Goal: Information Seeking & Learning: Learn about a topic

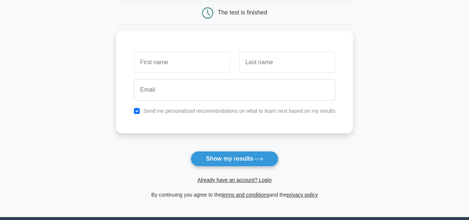
scroll to position [74, 0]
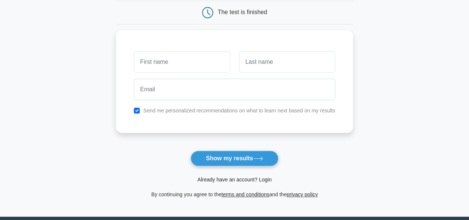
click at [243, 179] on link "Already have an account? Login" at bounding box center [234, 180] width 74 height 6
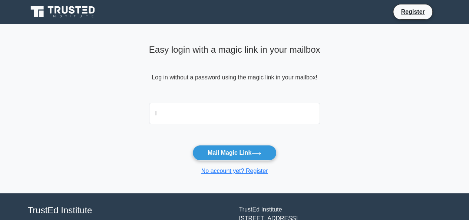
type input "lydiahnorah@yahoo.com"
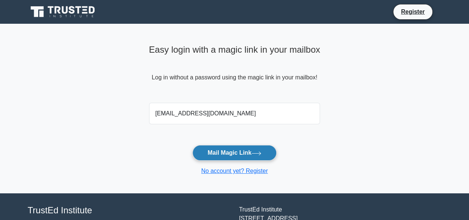
click at [227, 152] on button "Mail Magic Link" at bounding box center [235, 153] width 84 height 16
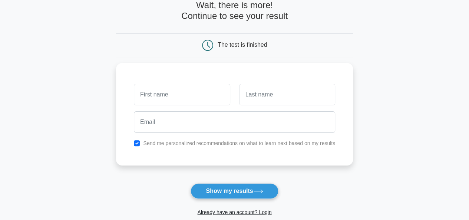
click at [469, 215] on html "Register and the" at bounding box center [234, 144] width 469 height 373
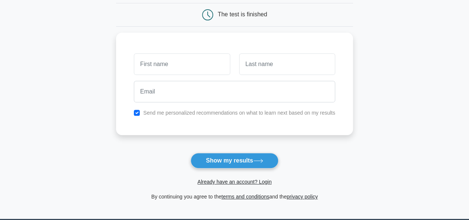
scroll to position [74, 0]
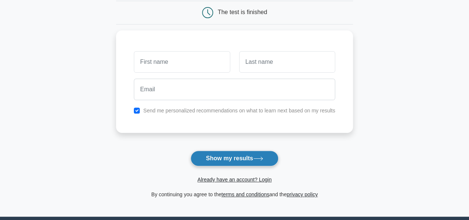
click at [233, 157] on button "Show my results" at bounding box center [235, 159] width 88 height 16
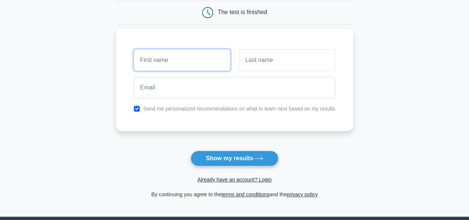
click at [168, 63] on input "text" at bounding box center [182, 60] width 96 height 22
type input "[PERSON_NAME]"
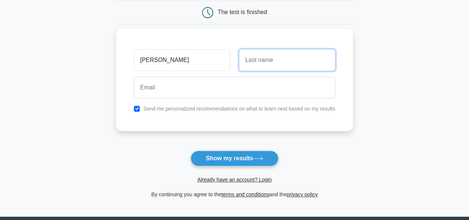
click at [255, 60] on input "text" at bounding box center [287, 60] width 96 height 22
type input "Nabitosi"
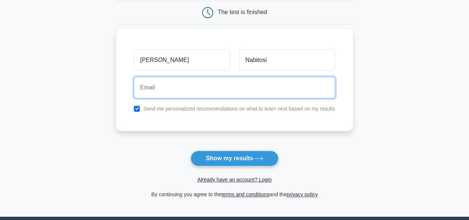
click at [205, 89] on input "email" at bounding box center [234, 88] width 201 height 22
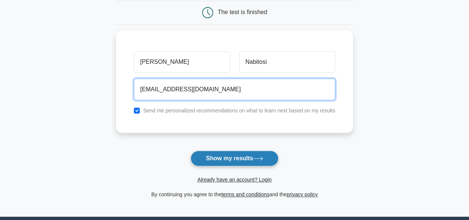
type input "lydiahnorah@gmail.com"
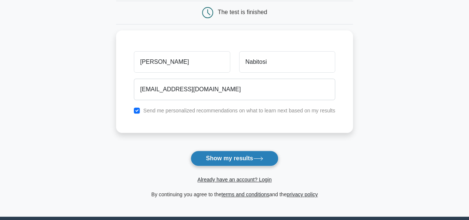
click at [210, 155] on button "Show my results" at bounding box center [235, 159] width 88 height 16
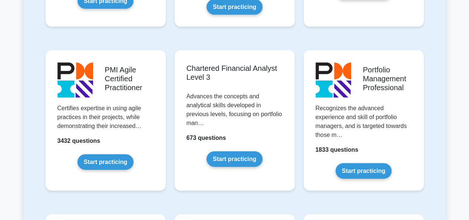
scroll to position [776, 0]
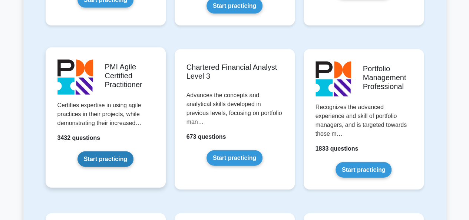
click at [113, 151] on link "Start practicing" at bounding box center [106, 159] width 56 height 16
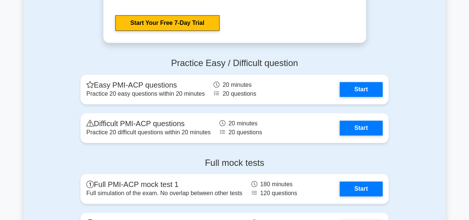
scroll to position [1756, 0]
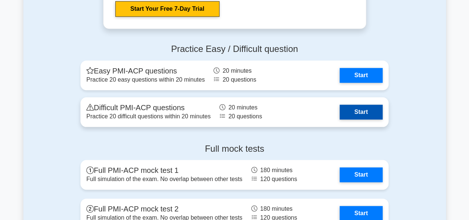
click at [355, 111] on link "Start" at bounding box center [361, 112] width 43 height 15
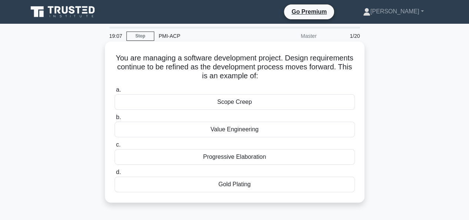
click at [230, 160] on div "Progressive Elaboration" at bounding box center [235, 157] width 240 height 16
click at [115, 147] on input "c. Progressive Elaboration" at bounding box center [115, 144] width 0 height 5
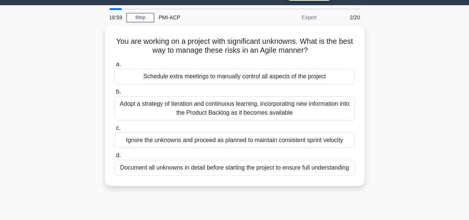
scroll to position [17, 0]
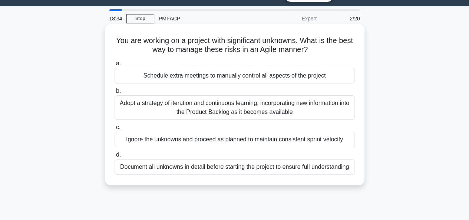
click at [227, 111] on div "Adopt a strategy of iteration and continuous learning, incorporating new inform…" at bounding box center [235, 107] width 240 height 24
click at [115, 93] on input "b. Adopt a strategy of iteration and continuous learning, incorporating new inf…" at bounding box center [115, 91] width 0 height 5
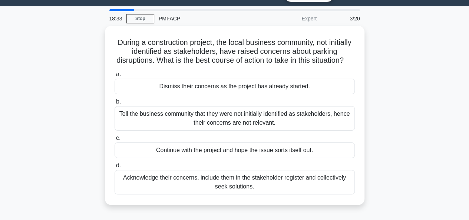
scroll to position [0, 0]
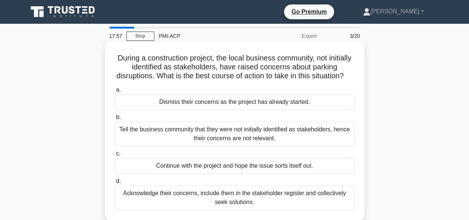
click at [244, 204] on div "Acknowledge their concerns, include them in the stakeholder register and collec…" at bounding box center [235, 197] width 240 height 24
click at [115, 184] on input "d. Acknowledge their concerns, include them in the stakeholder register and col…" at bounding box center [115, 181] width 0 height 5
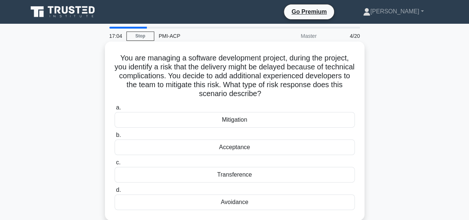
click at [236, 148] on div "Acceptance" at bounding box center [235, 147] width 240 height 16
click at [115, 138] on input "b. Acceptance" at bounding box center [115, 135] width 0 height 5
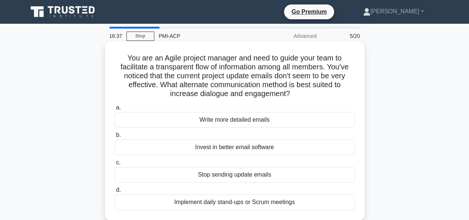
click at [244, 202] on div "Implement daily stand-ups or Scrum meetings" at bounding box center [235, 202] width 240 height 16
click at [115, 193] on input "d. Implement daily stand-ups or Scrum meetings" at bounding box center [115, 190] width 0 height 5
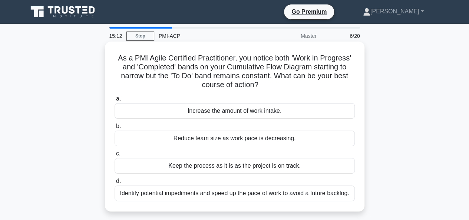
click at [287, 111] on div "Increase the amount of work intake." at bounding box center [235, 111] width 240 height 16
click at [115, 101] on input "a. Increase the amount of work intake." at bounding box center [115, 98] width 0 height 5
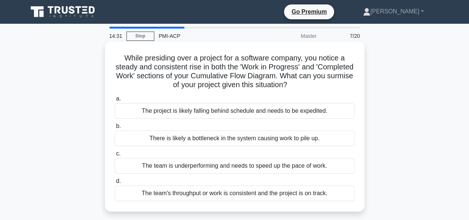
click at [178, 192] on div "The team's throughput or work is consistent and the project is on track." at bounding box center [235, 193] width 240 height 16
click at [115, 184] on input "d. The team's throughput or work is consistent and the project is on track." at bounding box center [115, 181] width 0 height 5
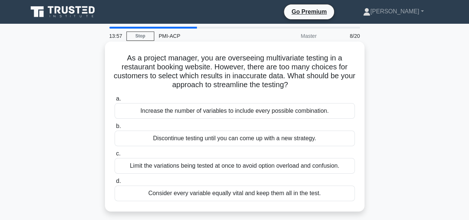
click at [267, 166] on div "Limit the variations being tested at once to avoid option overload and confusio…" at bounding box center [235, 166] width 240 height 16
click at [115, 156] on input "c. Limit the variations being tested at once to avoid option overload and confu…" at bounding box center [115, 153] width 0 height 5
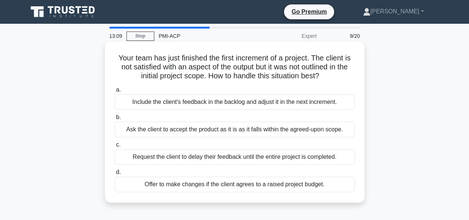
click at [222, 99] on div "Include the client's feedback in the backlog and adjust it in the next incremen…" at bounding box center [235, 102] width 240 height 16
click at [115, 92] on input "a. Include the client's feedback in the backlog and adjust it in the next incre…" at bounding box center [115, 90] width 0 height 5
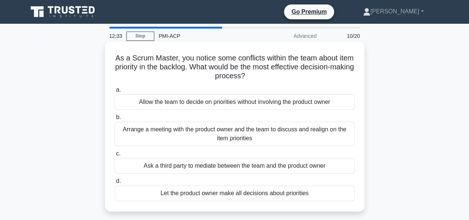
click at [240, 136] on div "Arrange a meeting with the product owner and the team to discuss and realign on…" at bounding box center [235, 134] width 240 height 24
click at [115, 120] on input "b. Arrange a meeting with the product owner and the team to discuss and realign…" at bounding box center [115, 117] width 0 height 5
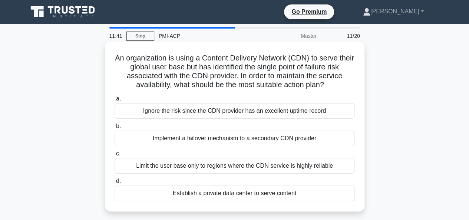
click at [206, 141] on div "Implement a failover mechanism to a secondary CDN provider" at bounding box center [235, 139] width 240 height 16
click at [115, 129] on input "b. Implement a failover mechanism to a secondary CDN provider" at bounding box center [115, 126] width 0 height 5
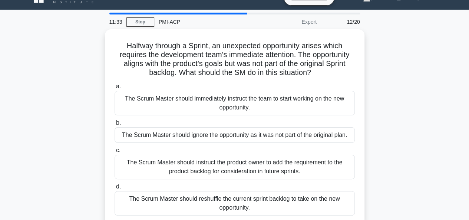
scroll to position [15, 0]
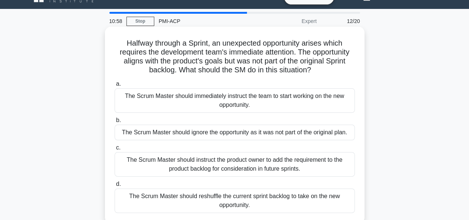
click at [210, 168] on div "The Scrum Master should instruct the product owner to add the requirement to th…" at bounding box center [235, 164] width 240 height 24
click at [115, 150] on input "c. The Scrum Master should instruct the product owner to add the requirement to…" at bounding box center [115, 147] width 0 height 5
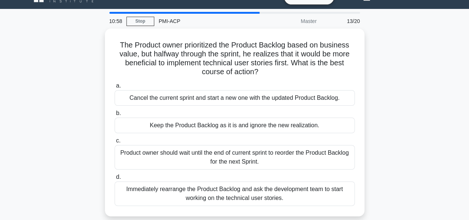
scroll to position [0, 0]
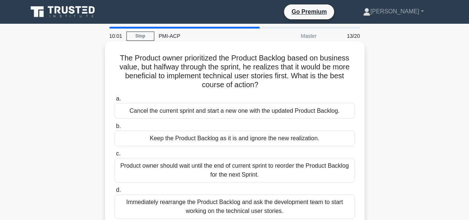
click at [222, 206] on div "Immediately rearrange the Product Backlog and ask the development team to start…" at bounding box center [235, 206] width 240 height 24
click at [115, 193] on input "d. Immediately rearrange the Product Backlog and ask the development team to st…" at bounding box center [115, 190] width 0 height 5
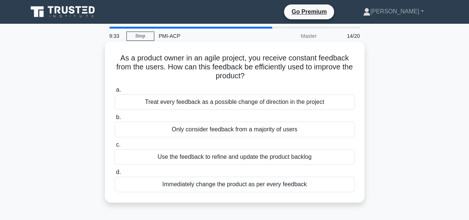
click at [255, 155] on div "Use the feedback to refine and update the product backlog" at bounding box center [235, 157] width 240 height 16
click at [115, 147] on input "c. Use the feedback to refine and update the product backlog" at bounding box center [115, 144] width 0 height 5
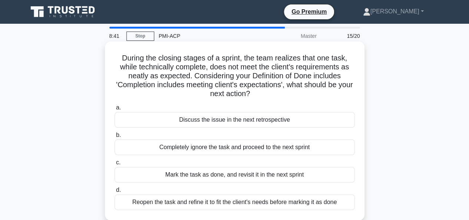
click at [257, 201] on div "Reopen the task and refine it to fit the client's needs before marking it as do…" at bounding box center [235, 202] width 240 height 16
click at [115, 193] on input "d. Reopen the task and refine it to fit the client's needs before marking it as…" at bounding box center [115, 190] width 0 height 5
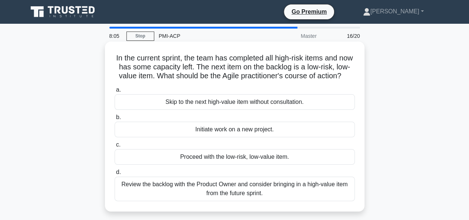
click at [220, 165] on div "Proceed with the low-risk, low-value item." at bounding box center [235, 157] width 240 height 16
click at [115, 147] on input "c. Proceed with the low-risk, low-value item." at bounding box center [115, 144] width 0 height 5
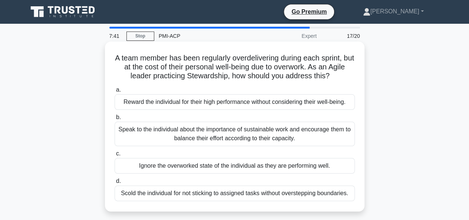
click at [214, 128] on div "Speak to the individual about the importance of sustainable work and encourage …" at bounding box center [235, 134] width 240 height 24
click at [115, 120] on input "b. Speak to the individual about the importance of sustainable work and encoura…" at bounding box center [115, 117] width 0 height 5
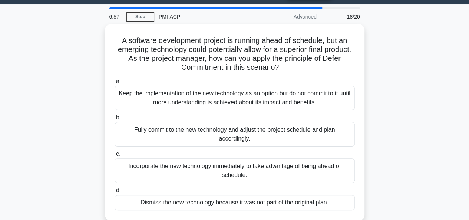
scroll to position [30, 0]
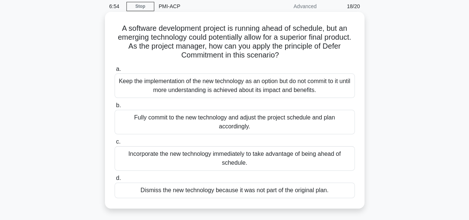
click at [230, 79] on div "Keep the implementation of the new technology as an option but do not commit to…" at bounding box center [235, 85] width 240 height 24
click at [115, 72] on input "a. Keep the implementation of the new technology as an option but do not commit…" at bounding box center [115, 69] width 0 height 5
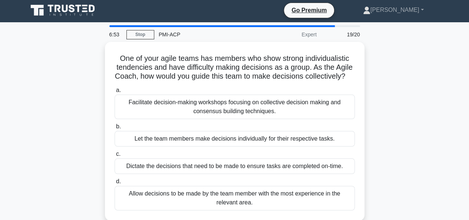
scroll to position [0, 0]
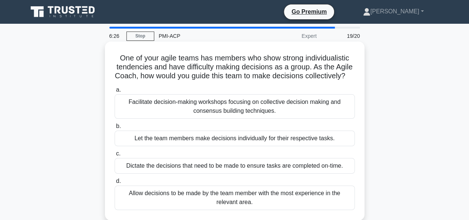
click at [211, 116] on div "Facilitate decision-making workshops focusing on collective decision making and…" at bounding box center [235, 106] width 240 height 24
click at [115, 92] on input "a. Facilitate decision-making workshops focusing on collective decision making …" at bounding box center [115, 90] width 0 height 5
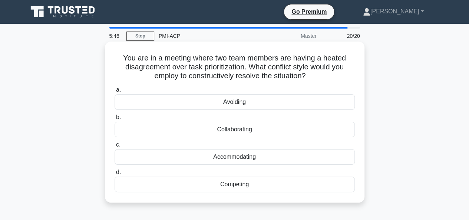
click at [232, 187] on div "Competing" at bounding box center [235, 185] width 240 height 16
click at [115, 175] on input "d. Competing" at bounding box center [115, 172] width 0 height 5
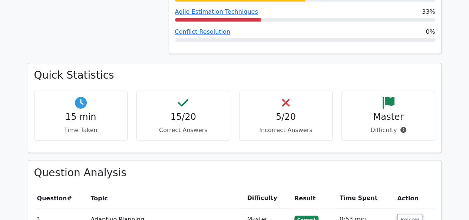
scroll to position [571, 0]
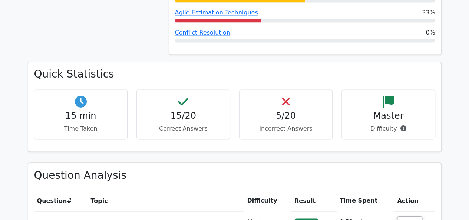
click at [268, 94] on div "5/20 Incorrect Answers" at bounding box center [286, 114] width 94 height 50
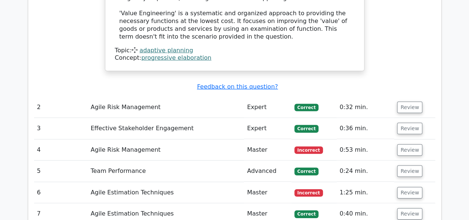
scroll to position [1054, 0]
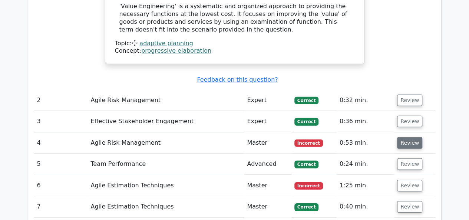
click at [408, 137] on button "Review" at bounding box center [409, 143] width 25 height 12
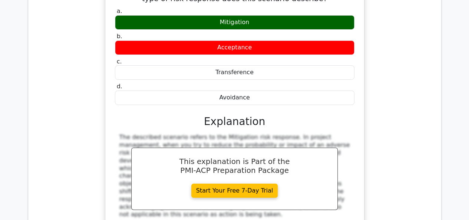
scroll to position [1276, 0]
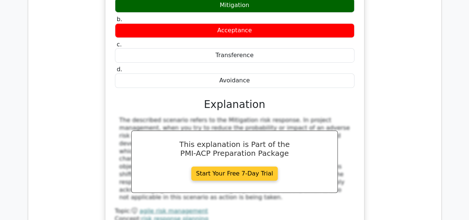
click at [241, 167] on link "Start Your Free 7-Day Trial" at bounding box center [234, 174] width 87 height 14
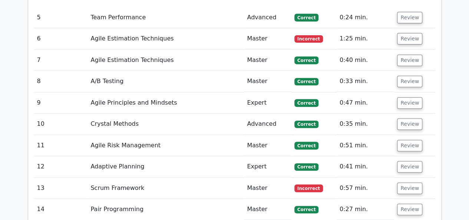
scroll to position [1536, 0]
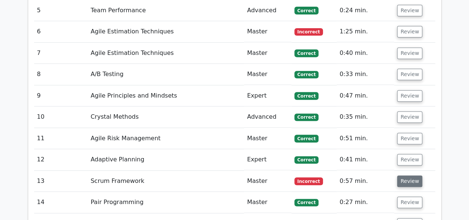
click at [401, 175] on button "Review" at bounding box center [409, 181] width 25 height 12
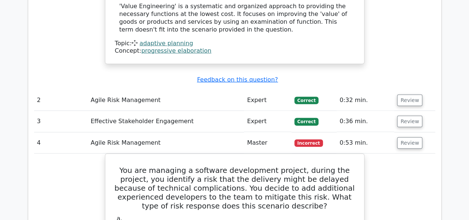
scroll to position [1091, 0]
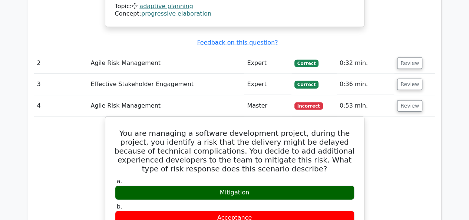
click at [215, 95] on td "Agile Risk Management" at bounding box center [166, 105] width 157 height 21
click at [410, 100] on button "Review" at bounding box center [409, 106] width 25 height 12
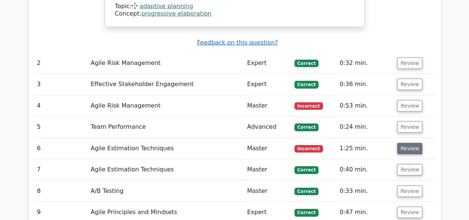
click at [402, 143] on button "Review" at bounding box center [409, 149] width 25 height 12
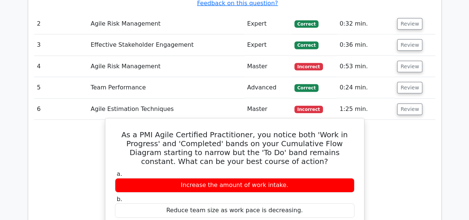
scroll to position [1128, 0]
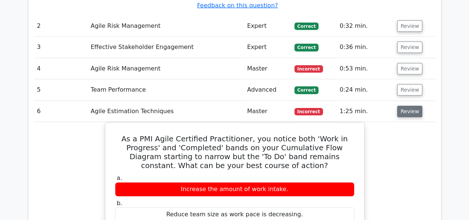
click at [403, 106] on button "Review" at bounding box center [409, 112] width 25 height 12
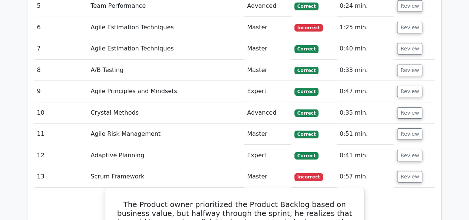
scroll to position [1239, 0]
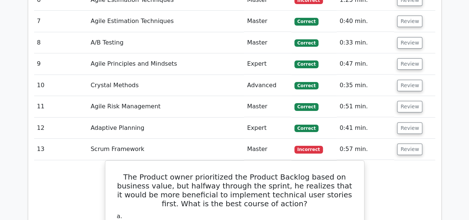
drag, startPoint x: 407, startPoint y: 120, endPoint x: 405, endPoint y: 152, distance: 32.7
click at [405, 152] on tbody "1 Adaptive Planning Master Correct 0:53 min. Review" at bounding box center [234, 108] width 401 height 1134
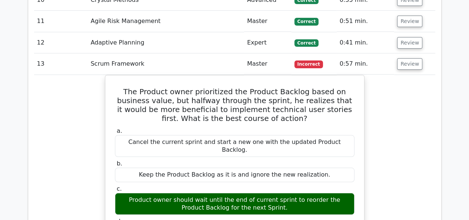
scroll to position [1313, 0]
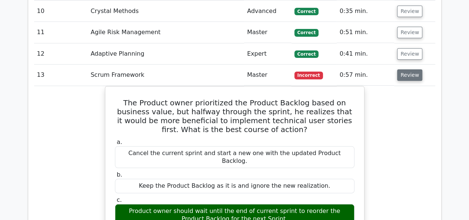
click at [404, 69] on button "Review" at bounding box center [409, 75] width 25 height 12
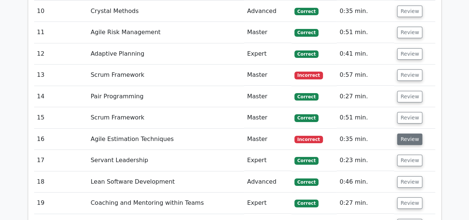
click at [402, 134] on button "Review" at bounding box center [409, 140] width 25 height 12
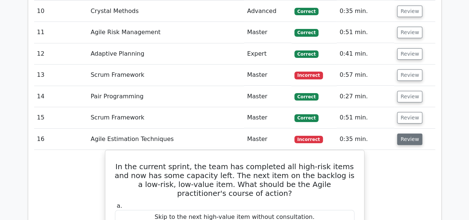
click at [401, 134] on button "Review" at bounding box center [409, 140] width 25 height 12
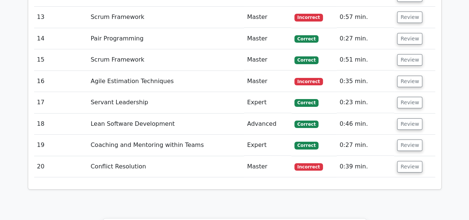
scroll to position [1388, 0]
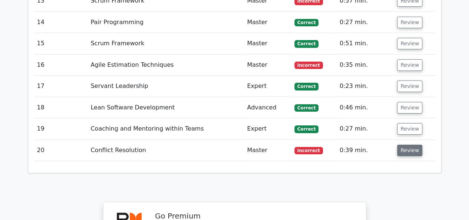
click at [410, 145] on button "Review" at bounding box center [409, 151] width 25 height 12
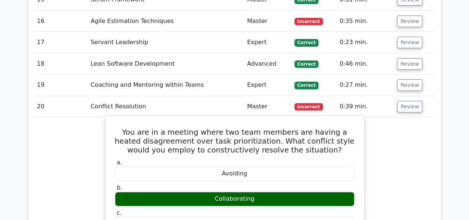
scroll to position [1350, 0]
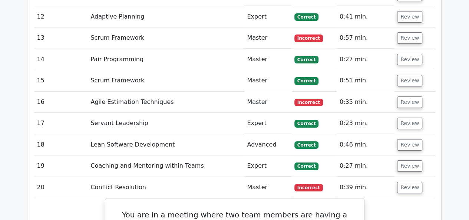
click at [402, 177] on td "Review" at bounding box center [414, 187] width 41 height 21
click at [397, 182] on button "Review" at bounding box center [409, 188] width 25 height 12
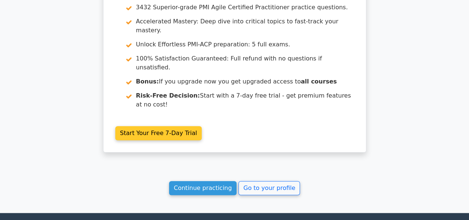
scroll to position [1647, 0]
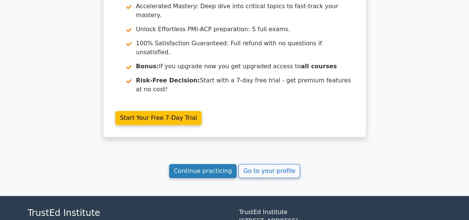
click at [206, 164] on link "Continue practicing" at bounding box center [203, 171] width 68 height 14
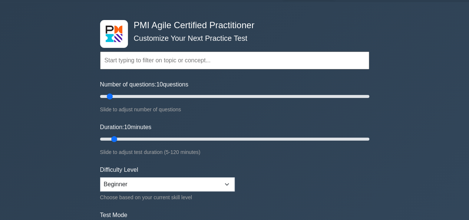
scroll to position [74, 0]
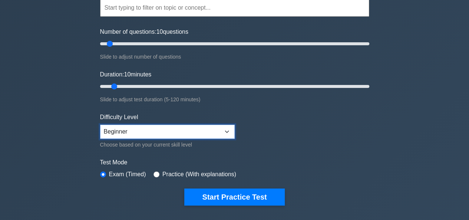
click at [224, 132] on select "Beginner Intermediate Expert" at bounding box center [167, 132] width 135 height 14
select select "expert"
click at [100, 125] on select "Beginner Intermediate Expert" at bounding box center [167, 132] width 135 height 14
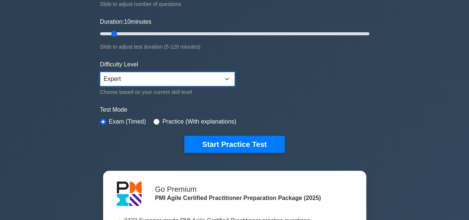
scroll to position [111, 0]
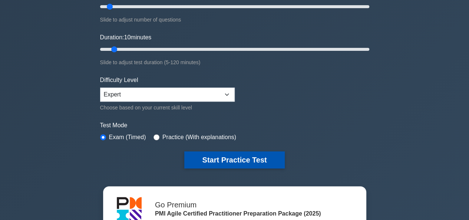
click at [233, 158] on button "Start Practice Test" at bounding box center [234, 159] width 100 height 17
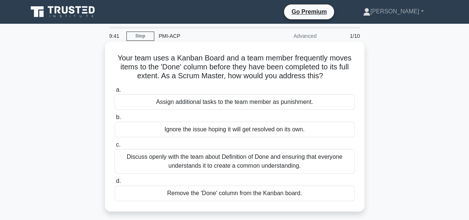
click at [250, 161] on div "Discuss openly with the team about Definition of Done and ensuring that everyon…" at bounding box center [235, 161] width 240 height 24
click at [115, 147] on input "c. Discuss openly with the team about Definition of Done and ensuring that ever…" at bounding box center [115, 144] width 0 height 5
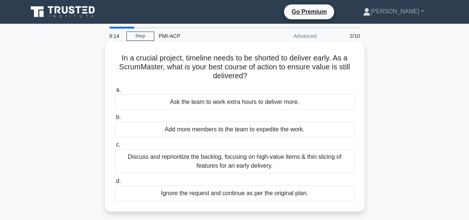
click at [209, 167] on div "Discuss and reprioritize the backlog, focusing on high-value items & thin slici…" at bounding box center [235, 161] width 240 height 24
click at [115, 147] on input "c. Discuss and reprioritize the backlog, focusing on high-value items & thin sl…" at bounding box center [115, 144] width 0 height 5
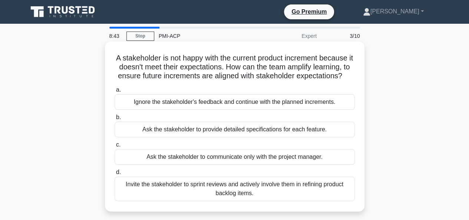
click at [252, 198] on div "Invite the stakeholder to sprint reviews and actively involve them in refining …" at bounding box center [235, 189] width 240 height 24
click at [115, 175] on input "d. Invite the stakeholder to sprint reviews and actively involve them in refini…" at bounding box center [115, 172] width 0 height 5
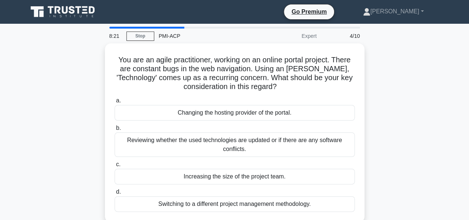
scroll to position [37, 0]
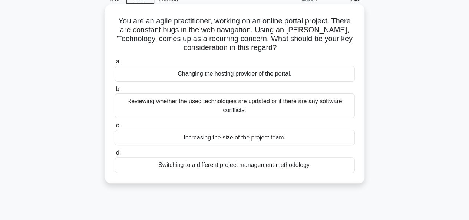
click at [222, 105] on div "Reviewing whether the used technologies are updated or if there are any softwar…" at bounding box center [235, 105] width 240 height 24
click at [115, 92] on input "b. Reviewing whether the used technologies are updated or if there are any soft…" at bounding box center [115, 89] width 0 height 5
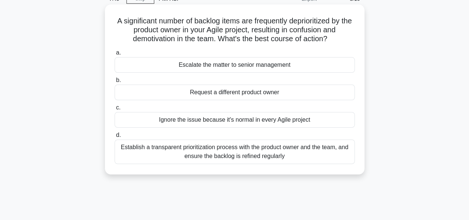
scroll to position [0, 0]
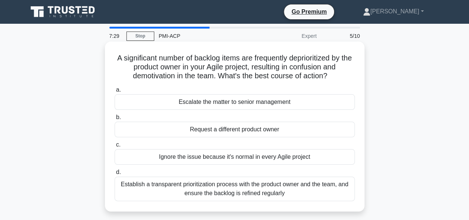
click at [230, 188] on div "Establish a transparent prioritization process with the product owner and the t…" at bounding box center [235, 189] width 240 height 24
click at [115, 175] on input "d. Establish a transparent prioritization process with the product owner and th…" at bounding box center [115, 172] width 0 height 5
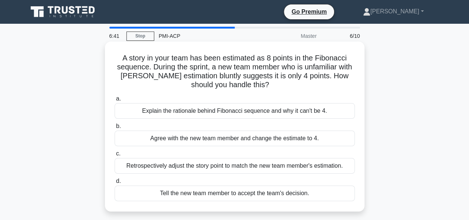
click at [255, 110] on div "Explain the rationale behind Fibonacci sequence and why it can't be 4." at bounding box center [235, 111] width 240 height 16
click at [115, 101] on input "a. Explain the rationale behind Fibonacci sequence and why it can't be 4." at bounding box center [115, 98] width 0 height 5
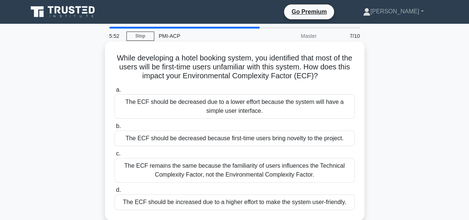
scroll to position [37, 0]
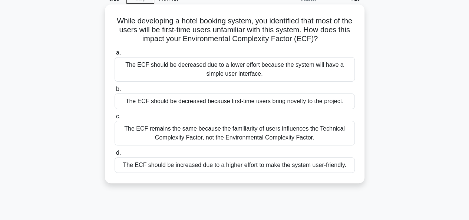
click at [229, 165] on div "The ECF should be increased due to a higher effort to make the system user-frie…" at bounding box center [235, 165] width 240 height 16
click at [115, 155] on input "d. The ECF should be increased due to a higher effort to make the system user-f…" at bounding box center [115, 153] width 0 height 5
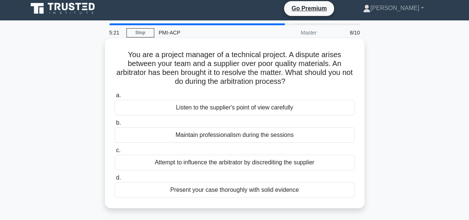
scroll to position [0, 0]
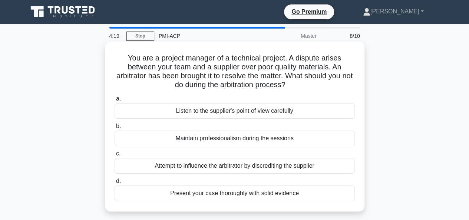
drag, startPoint x: 215, startPoint y: 141, endPoint x: 231, endPoint y: 129, distance: 19.1
click at [231, 129] on label "b. Maintain professionalism during the sessions" at bounding box center [235, 134] width 240 height 24
click at [230, 114] on div "Listen to the supplier's point of view carefully" at bounding box center [235, 111] width 240 height 16
click at [115, 101] on input "a. Listen to the supplier's point of view carefully" at bounding box center [115, 98] width 0 height 5
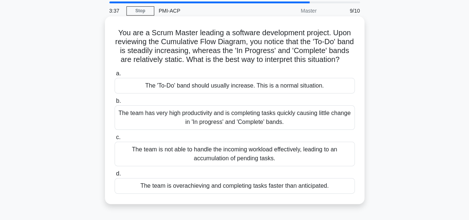
scroll to position [37, 0]
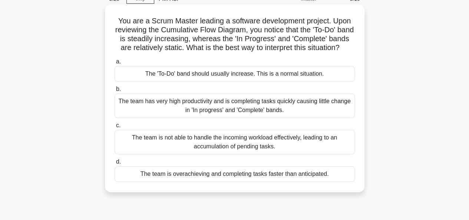
click at [239, 81] on div "The 'To-Do' band should usually increase. This is a normal situation." at bounding box center [235, 74] width 240 height 16
click at [115, 64] on input "a. The 'To-Do' band should usually increase. This is a normal situation." at bounding box center [115, 61] width 0 height 5
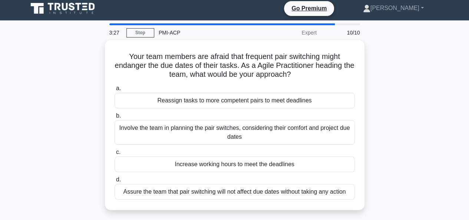
scroll to position [0, 0]
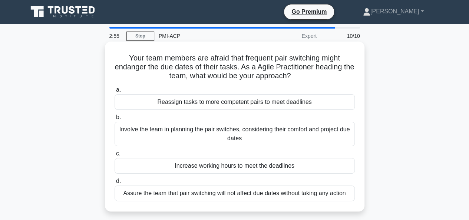
click at [262, 132] on div "Involve the team in planning the pair switches, considering their comfort and p…" at bounding box center [235, 134] width 240 height 24
click at [115, 120] on input "b. Involve the team in planning the pair switches, considering their comfort an…" at bounding box center [115, 117] width 0 height 5
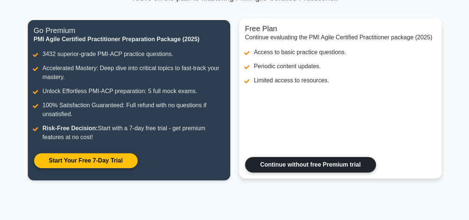
scroll to position [111, 0]
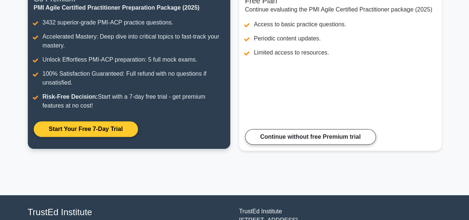
click at [79, 132] on link "Start Your Free 7-Day Trial" at bounding box center [86, 129] width 104 height 16
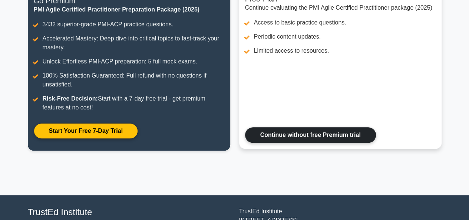
click at [305, 137] on link "Continue without free Premium trial" at bounding box center [310, 135] width 131 height 16
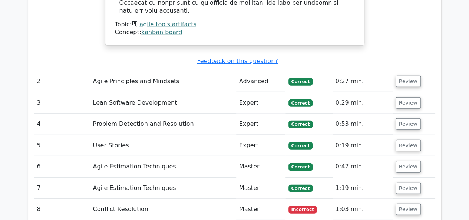
scroll to position [1002, 0]
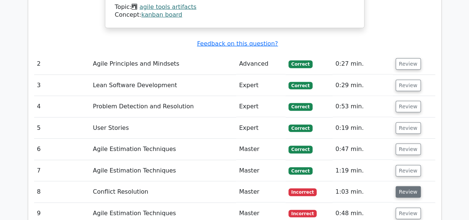
click at [406, 186] on button "Review" at bounding box center [408, 192] width 25 height 12
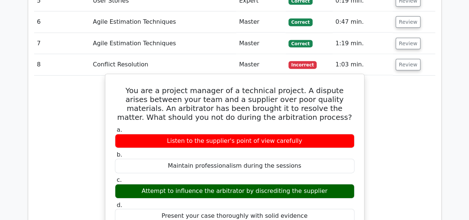
scroll to position [1039, 0]
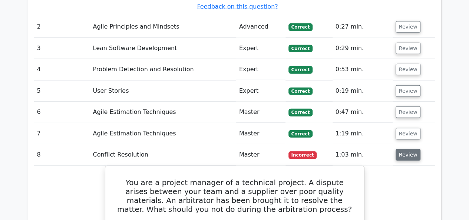
click at [405, 149] on button "Review" at bounding box center [408, 155] width 25 height 12
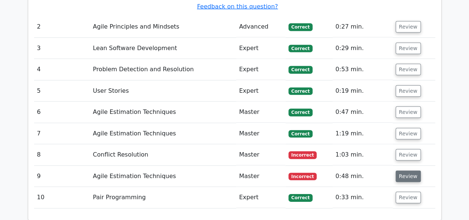
click at [405, 171] on button "Review" at bounding box center [408, 177] width 25 height 12
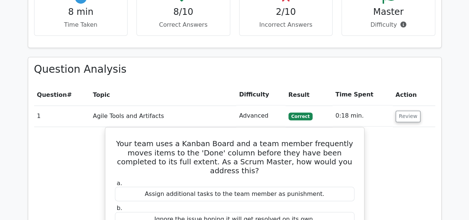
scroll to position [594, 0]
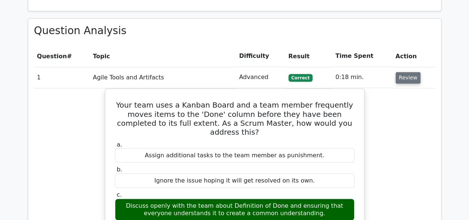
click at [400, 72] on button "Review" at bounding box center [408, 78] width 25 height 12
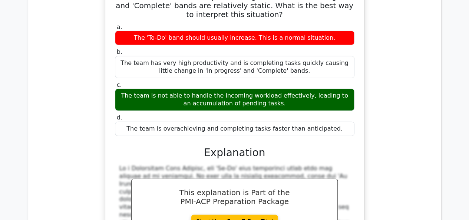
scroll to position [742, 0]
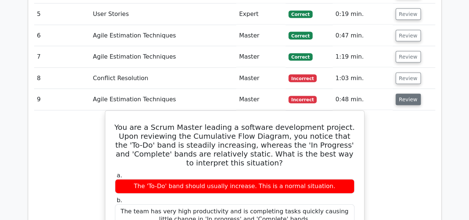
click at [398, 94] on button "Review" at bounding box center [408, 100] width 25 height 12
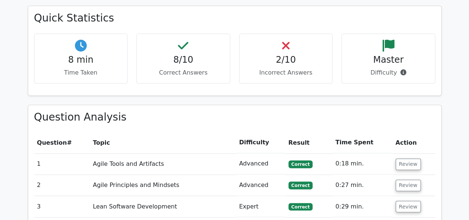
scroll to position [556, 0]
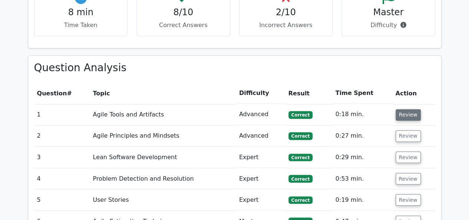
click at [405, 109] on button "Review" at bounding box center [408, 115] width 25 height 12
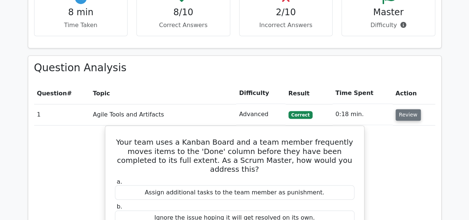
click at [404, 109] on button "Review" at bounding box center [408, 115] width 25 height 12
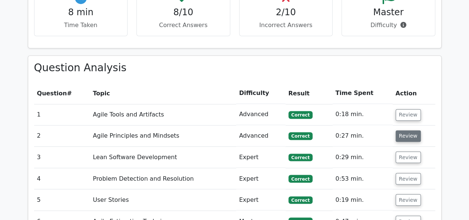
click at [404, 130] on button "Review" at bounding box center [408, 136] width 25 height 12
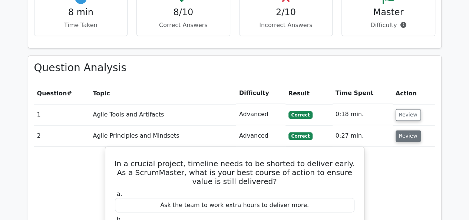
click at [404, 130] on button "Review" at bounding box center [408, 136] width 25 height 12
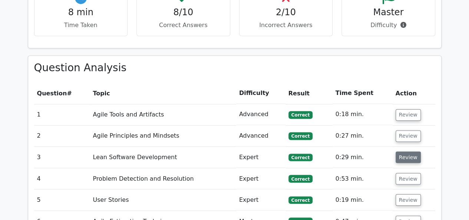
click at [406, 151] on button "Review" at bounding box center [408, 157] width 25 height 12
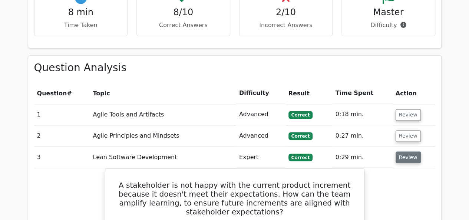
click at [406, 151] on button "Review" at bounding box center [408, 157] width 25 height 12
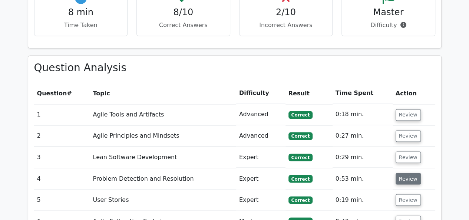
click at [407, 173] on button "Review" at bounding box center [408, 179] width 25 height 12
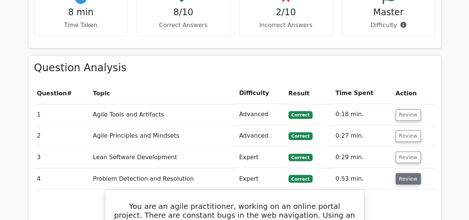
click at [407, 173] on button "Review" at bounding box center [408, 179] width 25 height 12
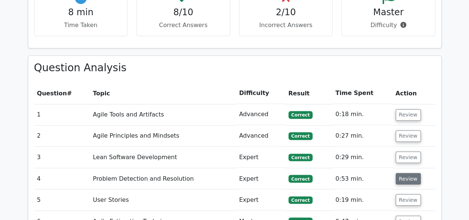
scroll to position [594, 0]
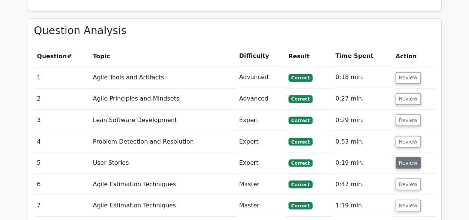
click at [407, 157] on button "Review" at bounding box center [408, 163] width 25 height 12
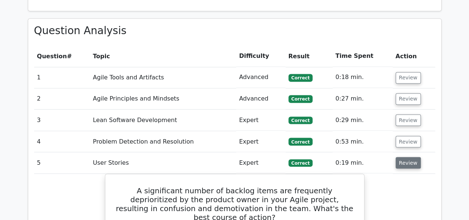
click at [407, 157] on button "Review" at bounding box center [408, 163] width 25 height 12
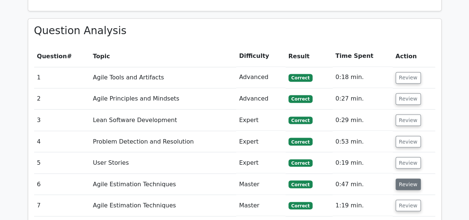
click at [407, 178] on button "Review" at bounding box center [408, 184] width 25 height 12
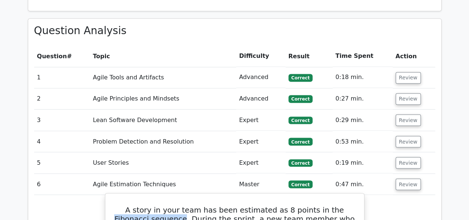
drag, startPoint x: 318, startPoint y: 179, endPoint x: 152, endPoint y: 190, distance: 165.8
click at [152, 205] on h5 "A story in your team has been estimated as 8 points in the Fibonacci sequence. …" at bounding box center [234, 223] width 241 height 36
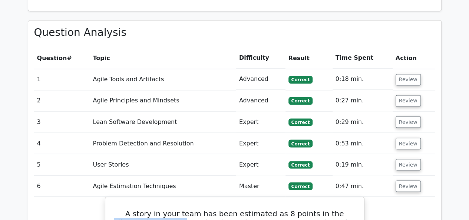
copy h5 "Fibonacci sequence"
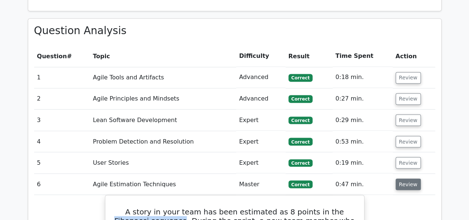
click at [411, 178] on button "Review" at bounding box center [408, 184] width 25 height 12
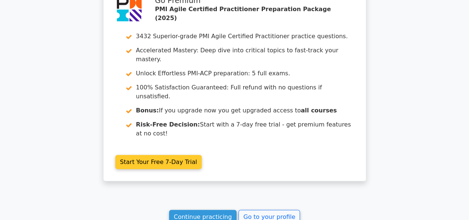
scroll to position [978, 0]
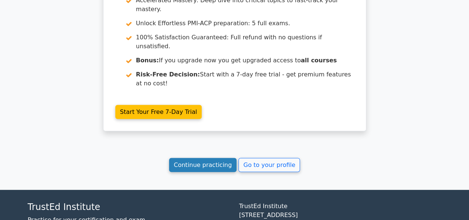
click at [207, 158] on link "Continue practicing" at bounding box center [203, 165] width 68 height 14
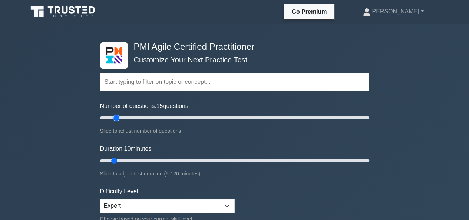
type input "10"
drag, startPoint x: 109, startPoint y: 118, endPoint x: 113, endPoint y: 118, distance: 4.1
click at [113, 118] on input "Number of questions: 10 questions" at bounding box center [234, 118] width 269 height 9
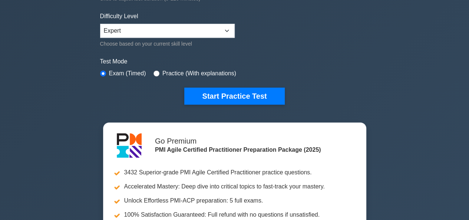
scroll to position [185, 0]
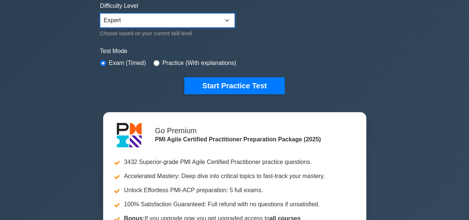
click at [227, 19] on select "Beginner Intermediate Expert" at bounding box center [167, 20] width 135 height 14
click at [289, 52] on label "Test Mode" at bounding box center [234, 51] width 269 height 9
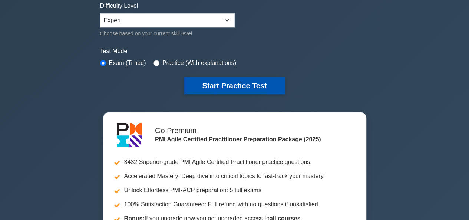
click at [245, 85] on button "Start Practice Test" at bounding box center [234, 85] width 100 height 17
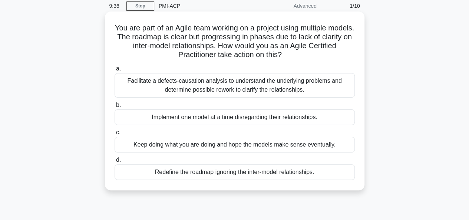
scroll to position [37, 0]
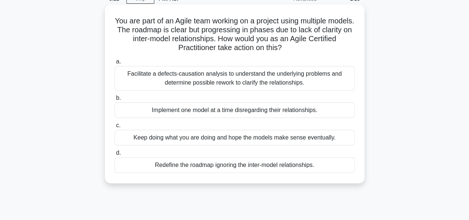
click at [242, 80] on div "Facilitate a defects-causation analysis to understand the underlying problems a…" at bounding box center [235, 78] width 240 height 24
click at [115, 64] on input "a. Facilitate a defects-causation analysis to understand the underlying problem…" at bounding box center [115, 61] width 0 height 5
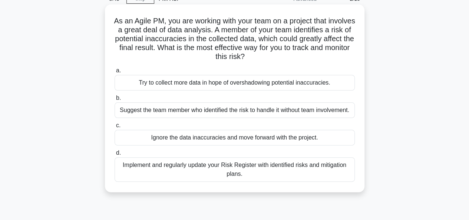
click at [234, 166] on div "Implement and regularly update your Risk Register with identified risks and mit…" at bounding box center [235, 169] width 240 height 24
click at [115, 155] on input "d. Implement and regularly update your Risk Register with identified risks and …" at bounding box center [115, 153] width 0 height 5
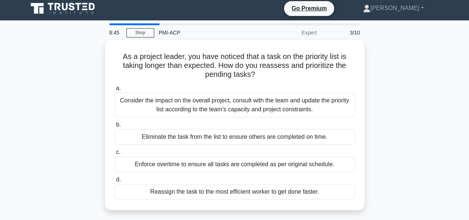
scroll to position [0, 0]
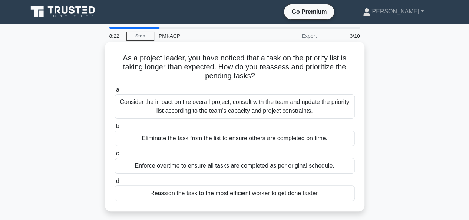
click at [216, 109] on div "Consider the impact on the overall project, consult with the team and update th…" at bounding box center [235, 106] width 240 height 24
click at [115, 92] on input "a. Consider the impact on the overall project, consult with the team and update…" at bounding box center [115, 90] width 0 height 5
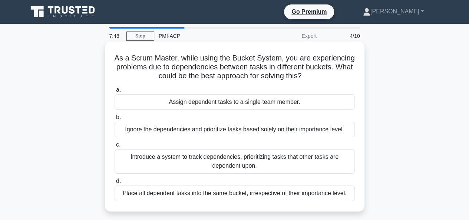
click at [280, 158] on div "Introduce a system to track dependencies, prioritizing tasks that other tasks a…" at bounding box center [235, 161] width 240 height 24
click at [115, 147] on input "c. Introduce a system to track dependencies, prioritizing tasks that other task…" at bounding box center [115, 144] width 0 height 5
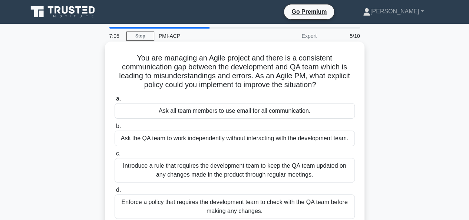
click at [252, 171] on div "Introduce a rule that requires the development team to keep the QA team updated…" at bounding box center [235, 170] width 240 height 24
click at [115, 156] on input "c. Introduce a rule that requires the development team to keep the QA team upda…" at bounding box center [115, 153] width 0 height 5
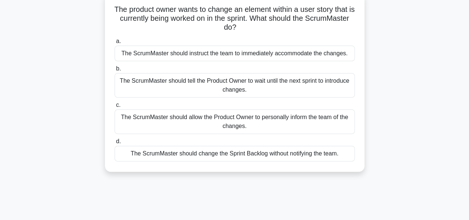
scroll to position [37, 0]
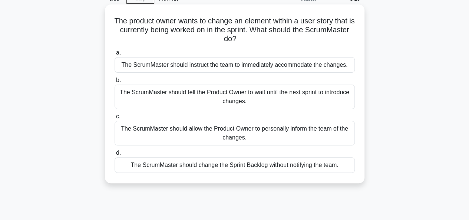
click at [213, 96] on div "The ScrumMaster should tell the Product Owner to wait until the next sprint to …" at bounding box center [235, 97] width 240 height 24
click at [115, 83] on input "b. The ScrumMaster should tell the Product Owner to wait until the next sprint …" at bounding box center [115, 80] width 0 height 5
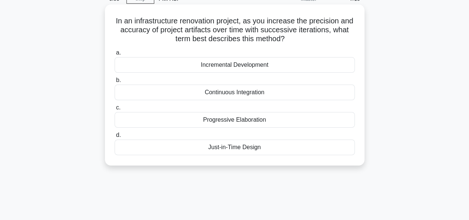
scroll to position [0, 0]
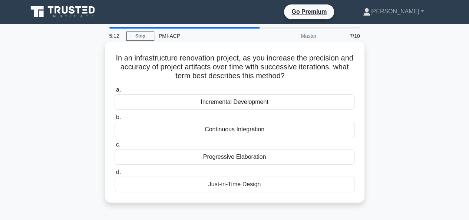
click at [226, 156] on div "Progressive Elaboration" at bounding box center [235, 157] width 240 height 16
click at [115, 147] on input "c. Progressive Elaboration" at bounding box center [115, 144] width 0 height 5
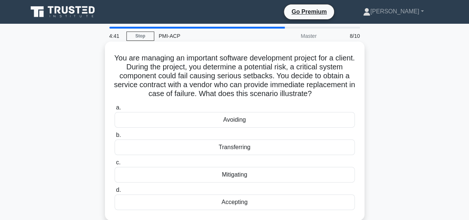
click at [239, 147] on div "Transferring" at bounding box center [235, 147] width 240 height 16
click at [115, 138] on input "b. Transferring" at bounding box center [115, 135] width 0 height 5
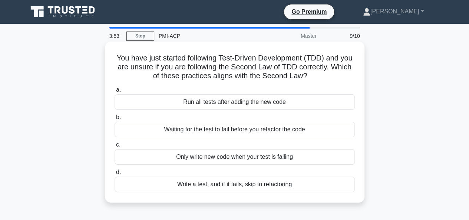
click at [270, 187] on div "Write a test, and if it fails, skip to refactoring" at bounding box center [235, 185] width 240 height 16
click at [115, 175] on input "d. Write a test, and if it fails, skip to refactoring" at bounding box center [115, 172] width 0 height 5
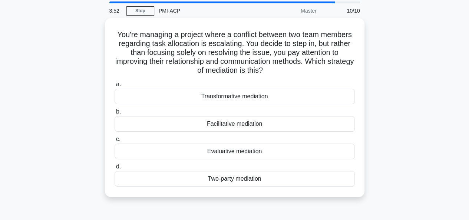
scroll to position [37, 0]
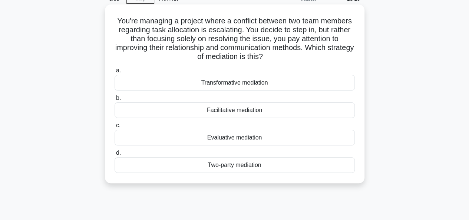
click at [224, 112] on div "Facilitative mediation" at bounding box center [235, 110] width 240 height 16
click at [115, 101] on input "b. Facilitative mediation" at bounding box center [115, 98] width 0 height 5
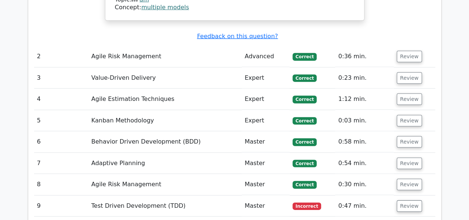
scroll to position [1076, 0]
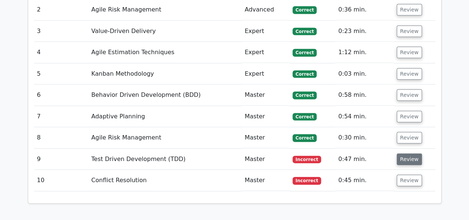
click at [406, 154] on button "Review" at bounding box center [409, 160] width 25 height 12
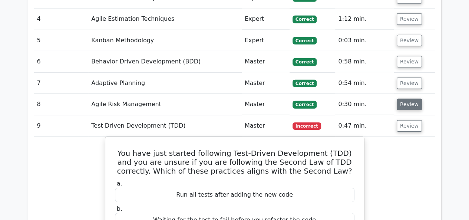
scroll to position [1113, 0]
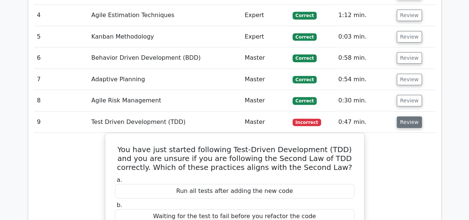
click at [411, 116] on button "Review" at bounding box center [409, 122] width 25 height 12
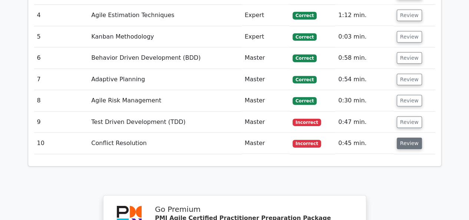
click at [406, 138] on button "Review" at bounding box center [409, 144] width 25 height 12
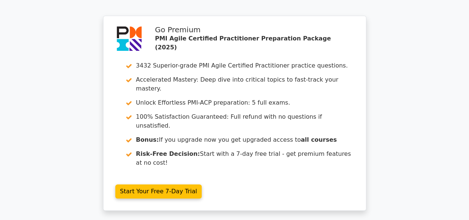
scroll to position [1632, 0]
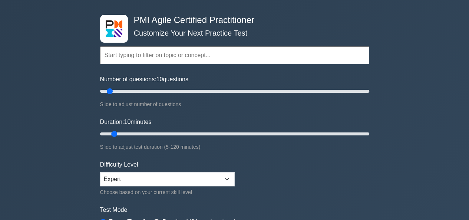
scroll to position [37, 0]
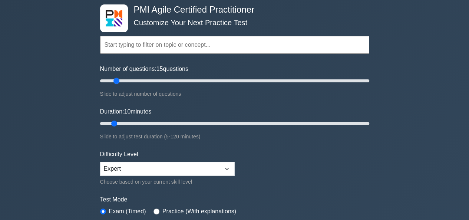
drag, startPoint x: 109, startPoint y: 81, endPoint x: 116, endPoint y: 81, distance: 6.4
click at [116, 81] on input "Number of questions: 15 questions" at bounding box center [234, 80] width 269 height 9
type input "10"
click at [112, 82] on input "Number of questions: 10 questions" at bounding box center [234, 80] width 269 height 9
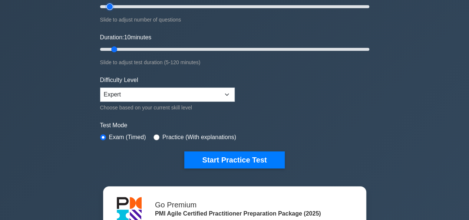
scroll to position [148, 0]
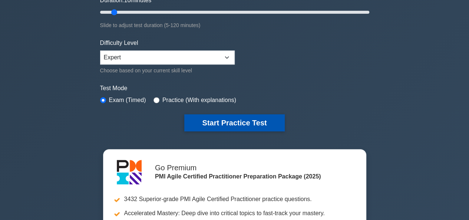
click at [236, 118] on button "Start Practice Test" at bounding box center [234, 122] width 100 height 17
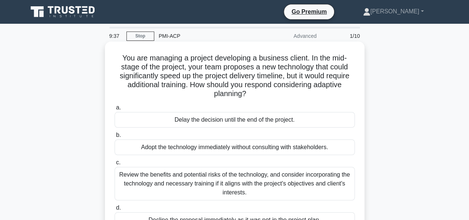
scroll to position [37, 0]
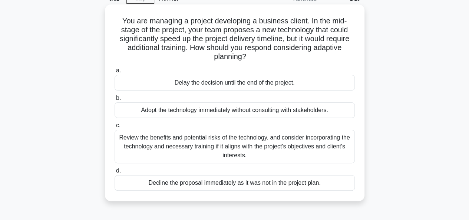
click at [265, 142] on div "Review the benefits and potential risks of the technology, and consider incorpo…" at bounding box center [235, 146] width 240 height 33
click at [115, 128] on input "c. Review the benefits and potential risks of the technology, and consider inco…" at bounding box center [115, 125] width 0 height 5
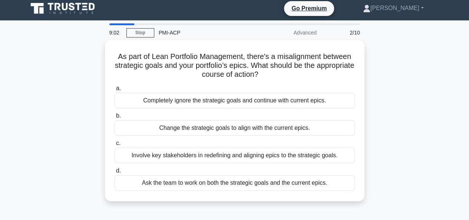
scroll to position [0, 0]
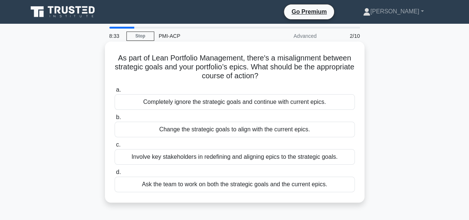
click at [247, 158] on div "Involve key stakeholders in redefining and aligning epics to the strategic goal…" at bounding box center [235, 157] width 240 height 16
click at [115, 147] on input "c. Involve key stakeholders in redefining and aligning epics to the strategic g…" at bounding box center [115, 144] width 0 height 5
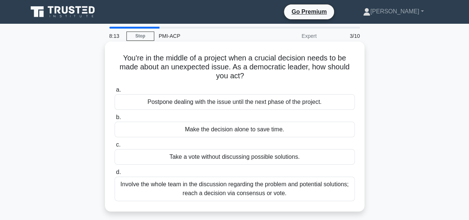
click at [226, 190] on div "Involve the whole team in the discussion regarding the problem and potential so…" at bounding box center [235, 189] width 240 height 24
click at [115, 175] on input "d. Involve the whole team in the discussion regarding the problem and potential…" at bounding box center [115, 172] width 0 height 5
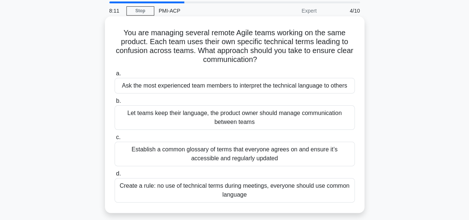
scroll to position [37, 0]
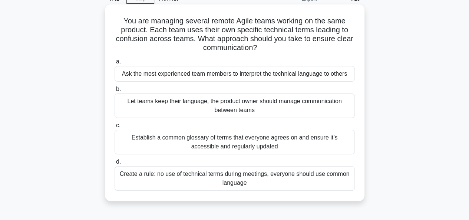
click at [272, 144] on div "Establish a common glossary of terms that everyone agrees on and ensure it’s ac…" at bounding box center [235, 142] width 240 height 24
click at [115, 128] on input "c. Establish a common glossary of terms that everyone agrees on and ensure it’s…" at bounding box center [115, 125] width 0 height 5
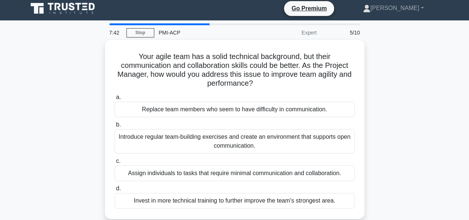
scroll to position [0, 0]
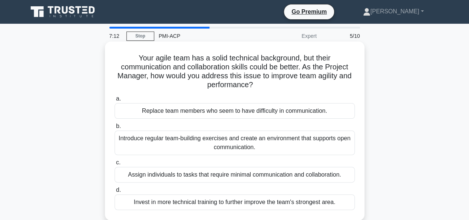
click at [215, 144] on div "Introduce regular team-building exercises and create an environment that suppor…" at bounding box center [235, 143] width 240 height 24
click at [115, 129] on input "b. Introduce regular team-building exercises and create an environment that sup…" at bounding box center [115, 126] width 0 height 5
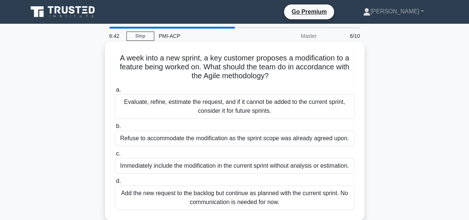
click at [282, 103] on div "Evaluate, refine, estimate the request, and if it cannot be added to the curren…" at bounding box center [235, 106] width 240 height 24
click at [115, 92] on input "a. Evaluate, refine, estimate the request, and if it cannot be added to the cur…" at bounding box center [115, 90] width 0 height 5
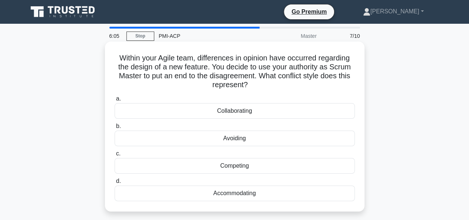
click at [247, 111] on div "Collaborating" at bounding box center [235, 111] width 240 height 16
click at [115, 101] on input "a. Collaborating" at bounding box center [115, 98] width 0 height 5
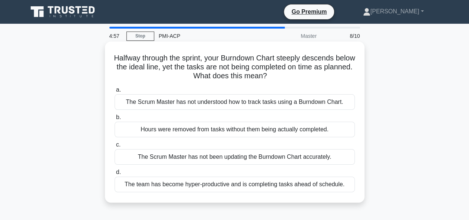
click at [205, 130] on div "Hours were removed from tasks without them being actually completed." at bounding box center [235, 130] width 240 height 16
click at [115, 120] on input "b. Hours were removed from tasks without them being actually completed." at bounding box center [115, 117] width 0 height 5
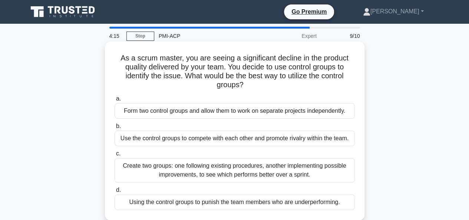
click at [187, 173] on div "Create two groups: one following existing procedures, another implementing poss…" at bounding box center [235, 170] width 240 height 24
click at [115, 156] on input "c. Create two groups: one following existing procedures, another implementing p…" at bounding box center [115, 153] width 0 height 5
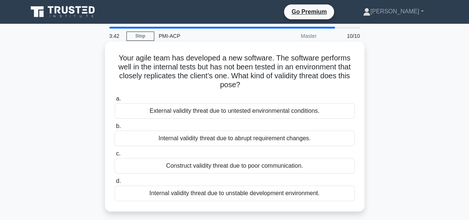
click at [194, 111] on div "External validity threat due to untested environmental conditions." at bounding box center [235, 111] width 240 height 16
click at [115, 101] on input "a. External validity threat due to untested environmental conditions." at bounding box center [115, 98] width 0 height 5
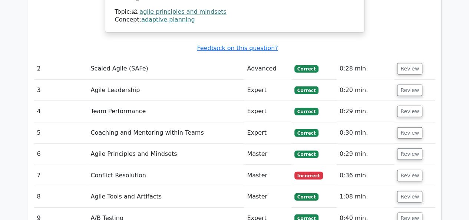
scroll to position [1002, 0]
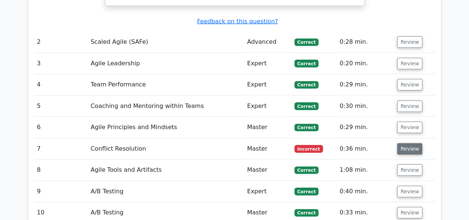
click at [416, 143] on button "Review" at bounding box center [409, 149] width 25 height 12
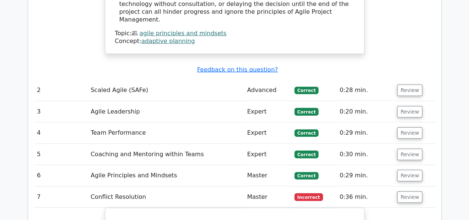
scroll to position [965, 0]
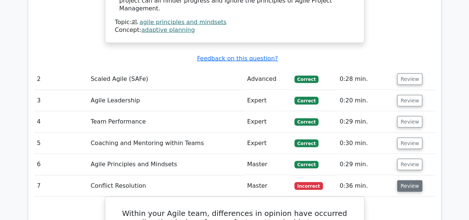
click at [401, 180] on button "Review" at bounding box center [409, 186] width 25 height 12
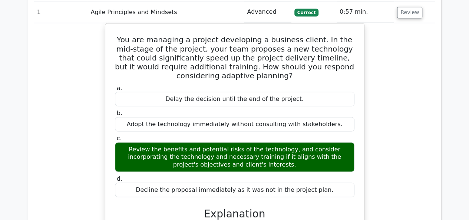
scroll to position [594, 0]
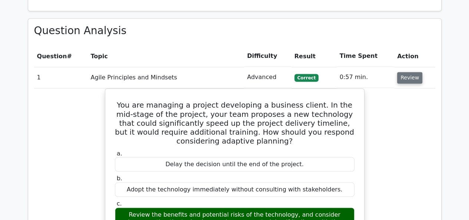
click at [407, 72] on button "Review" at bounding box center [409, 78] width 25 height 12
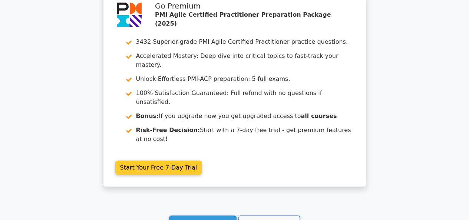
scroll to position [978, 0]
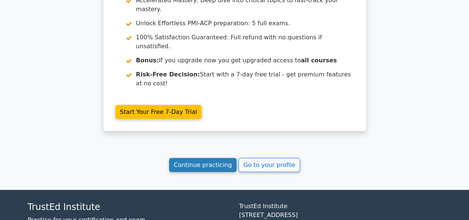
click at [201, 158] on link "Continue practicing" at bounding box center [203, 165] width 68 height 14
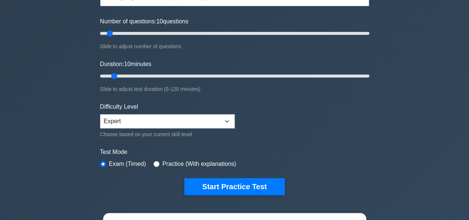
scroll to position [111, 0]
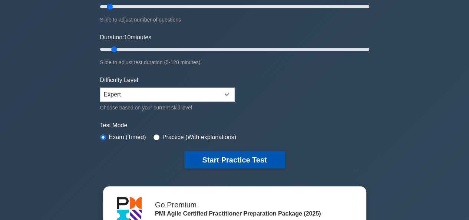
click at [203, 158] on button "Start Practice Test" at bounding box center [234, 159] width 100 height 17
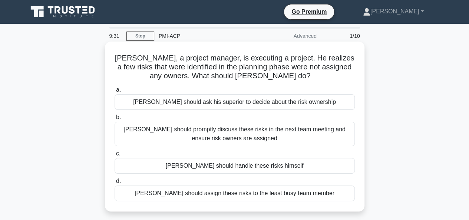
click at [229, 135] on div "[PERSON_NAME] should promptly discuss these risks in the next team meeting and …" at bounding box center [235, 134] width 240 height 24
click at [115, 120] on input "b. [PERSON_NAME] should promptly discuss these risks in the next team meeting a…" at bounding box center [115, 117] width 0 height 5
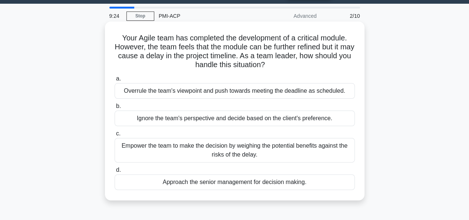
scroll to position [37, 0]
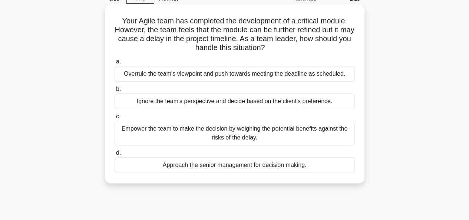
click at [270, 134] on div "Empower the team to make the decision by weighing the potential benefits agains…" at bounding box center [235, 133] width 240 height 24
click at [115, 119] on input "c. Empower the team to make the decision by weighing the potential benefits aga…" at bounding box center [115, 116] width 0 height 5
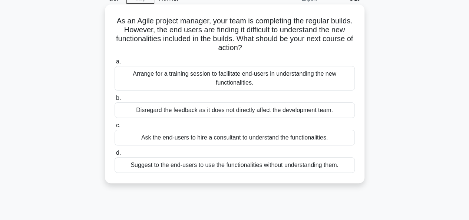
click at [251, 75] on div "Arrange for a training session to facilitate end-users in understanding the new…" at bounding box center [235, 78] width 240 height 24
click at [115, 64] on input "a. Arrange for a training session to facilitate end-users in understanding the …" at bounding box center [115, 61] width 0 height 5
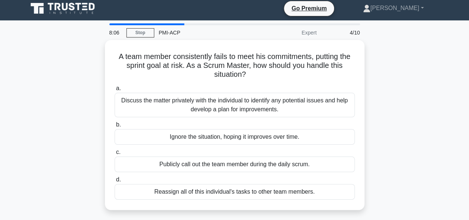
scroll to position [0, 0]
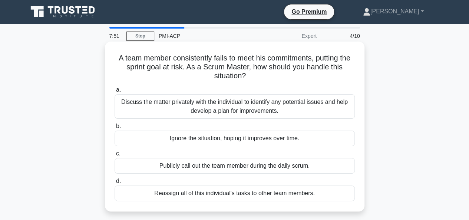
click at [221, 112] on div "Discuss the matter privately with the individual to identify any potential issu…" at bounding box center [235, 106] width 240 height 24
click at [115, 92] on input "a. Discuss the matter privately with the individual to identify any potential i…" at bounding box center [115, 90] width 0 height 5
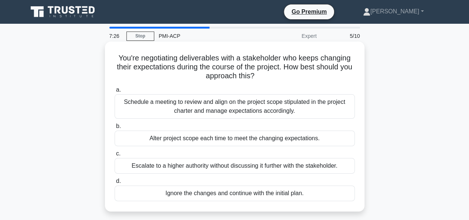
click at [217, 107] on div "Schedule a meeting to review and align on the project scope stipulated in the p…" at bounding box center [235, 106] width 240 height 24
click at [115, 92] on input "a. Schedule a meeting to review and align on the project scope stipulated in th…" at bounding box center [115, 90] width 0 height 5
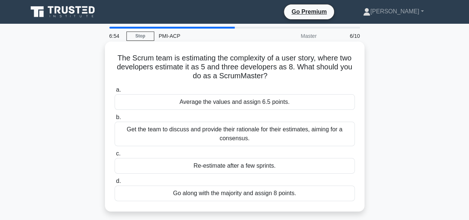
click at [267, 132] on div "Get the team to discuss and provide their rationale for their estimates, aiming…" at bounding box center [235, 134] width 240 height 24
click at [115, 120] on input "b. Get the team to discuss and provide their rationale for their estimates, aim…" at bounding box center [115, 117] width 0 height 5
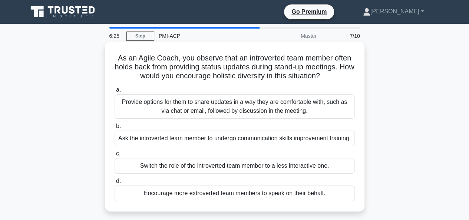
click at [222, 107] on div "Provide options for them to share updates in a way they are comfortable with, s…" at bounding box center [235, 106] width 240 height 24
click at [115, 92] on input "a. Provide options for them to share updates in a way they are comfortable with…" at bounding box center [115, 90] width 0 height 5
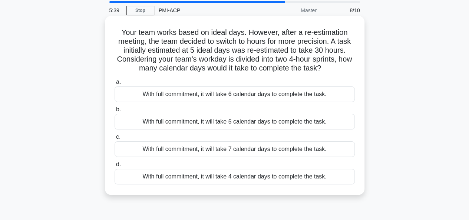
scroll to position [37, 0]
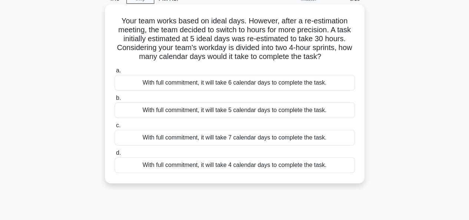
click at [221, 165] on div "With full commitment, it will take 4 calendar days to complete the task." at bounding box center [235, 165] width 240 height 16
click at [115, 155] on input "d. With full commitment, it will take 4 calendar days to complete the task." at bounding box center [115, 153] width 0 height 5
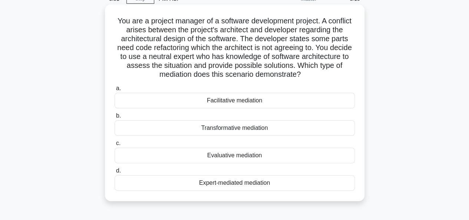
click at [259, 184] on div "Expert-mediated mediation" at bounding box center [235, 183] width 240 height 16
click at [115, 173] on input "d. Expert-mediated mediation" at bounding box center [115, 170] width 0 height 5
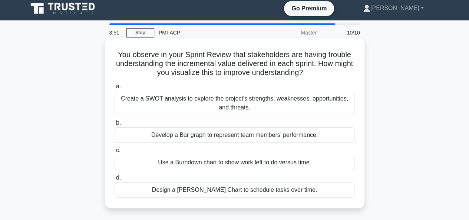
scroll to position [0, 0]
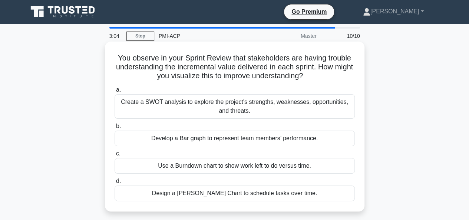
click at [231, 168] on div "Use a Burndown chart to show work left to do versus time." at bounding box center [235, 166] width 240 height 16
click at [115, 156] on input "c. Use a Burndown chart to show work left to do versus time." at bounding box center [115, 153] width 0 height 5
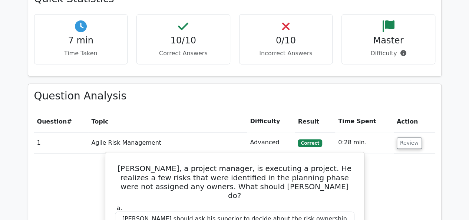
scroll to position [519, 0]
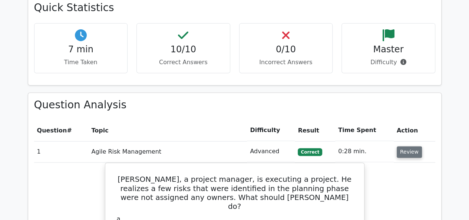
click at [413, 146] on button "Review" at bounding box center [409, 152] width 25 height 12
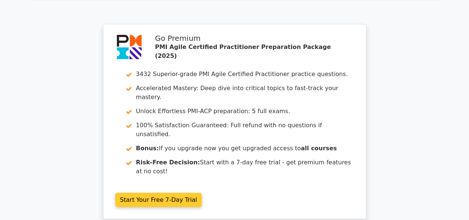
scroll to position [965, 0]
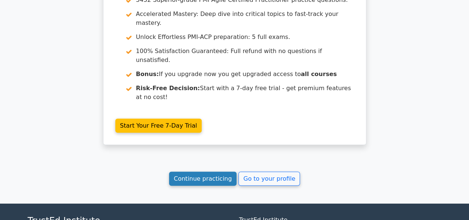
click at [216, 172] on link "Continue practicing" at bounding box center [203, 179] width 68 height 14
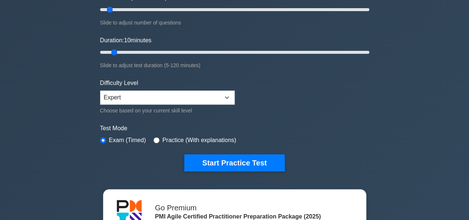
scroll to position [111, 0]
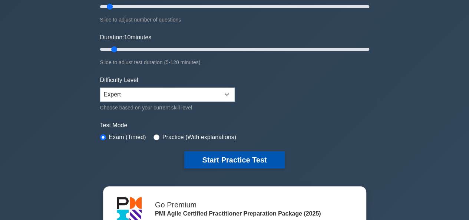
click at [251, 163] on button "Start Practice Test" at bounding box center [234, 159] width 100 height 17
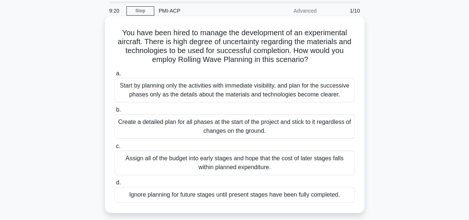
scroll to position [37, 0]
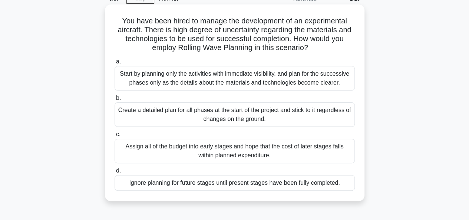
click at [152, 74] on div "Start by planning only the activities with immediate visibility, and plan for t…" at bounding box center [235, 78] width 240 height 24
click at [115, 64] on input "a. Start by planning only the activities with immediate visibility, and plan fo…" at bounding box center [115, 61] width 0 height 5
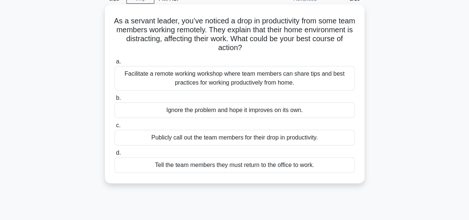
click at [229, 78] on div "Facilitate a remote working workshop where team members can share tips and best…" at bounding box center [235, 78] width 240 height 24
click at [115, 64] on input "a. Facilitate a remote working workshop where team members can share tips and b…" at bounding box center [115, 61] width 0 height 5
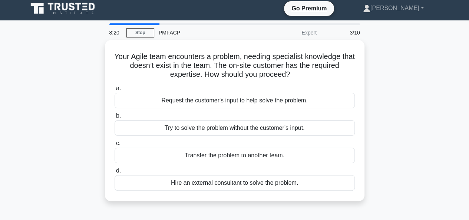
scroll to position [0, 0]
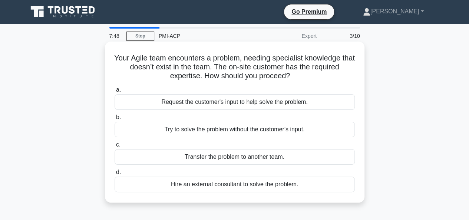
click at [230, 187] on div "Hire an external consultant to solve the problem." at bounding box center [235, 185] width 240 height 16
click at [115, 175] on input "d. Hire an external consultant to solve the problem." at bounding box center [115, 172] width 0 height 5
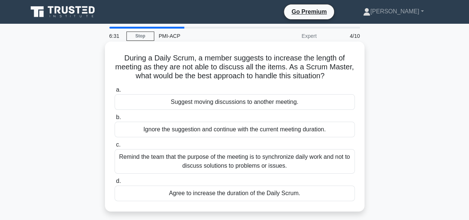
click at [234, 103] on div "Suggest moving discussions to another meeting." at bounding box center [235, 102] width 240 height 16
click at [115, 92] on input "a. Suggest moving discussions to another meeting." at bounding box center [115, 90] width 0 height 5
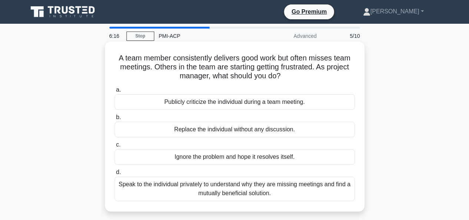
click at [217, 186] on div "Speak to the individual privately to understand why they are missing meetings a…" at bounding box center [235, 189] width 240 height 24
click at [115, 175] on input "d. Speak to the individual privately to understand why they are missing meeting…" at bounding box center [115, 172] width 0 height 5
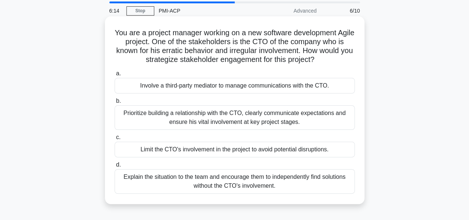
scroll to position [37, 0]
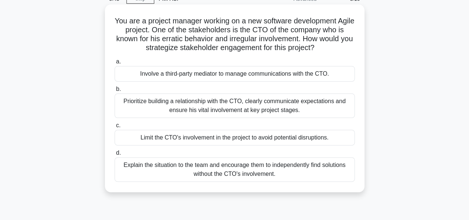
click at [247, 105] on div "Prioritize building a relationship with the CTO, clearly communicate expectatio…" at bounding box center [235, 105] width 240 height 24
click at [115, 92] on input "b. Prioritize building a relationship with the CTO, clearly communicate expecta…" at bounding box center [115, 89] width 0 height 5
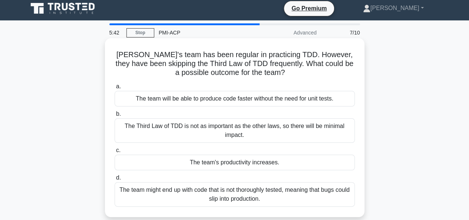
scroll to position [0, 0]
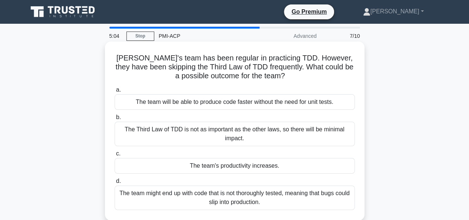
click at [294, 192] on div "The team might end up with code that is not thoroughly tested, meaning that bug…" at bounding box center [235, 197] width 240 height 24
click at [115, 184] on input "d. The team might end up with code that is not thoroughly tested, meaning that …" at bounding box center [115, 181] width 0 height 5
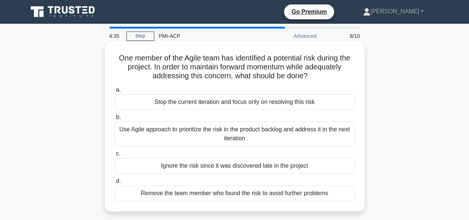
click at [266, 139] on div "Use Agile approach to prioritize the risk in the product backlog and address it…" at bounding box center [235, 134] width 240 height 24
click at [115, 120] on input "b. Use Agile approach to prioritize the risk in the product backlog and address…" at bounding box center [115, 117] width 0 height 5
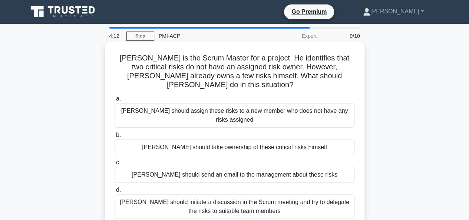
click at [206, 194] on div "Dave should initiate a discussion in the Scrum meeting and try to delegate the …" at bounding box center [235, 206] width 240 height 24
click at [115, 188] on input "d. Dave should initiate a discussion in the Scrum meeting and try to delegate t…" at bounding box center [115, 190] width 0 height 5
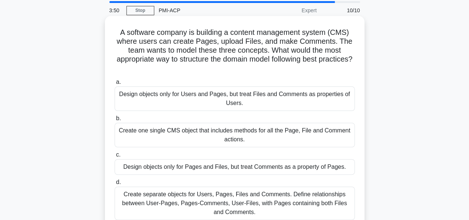
scroll to position [37, 0]
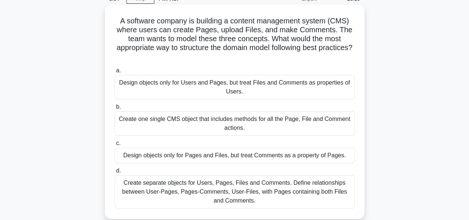
click at [272, 192] on div "Create separate objects for Users, Pages, Files and Comments. Define relationsh…" at bounding box center [235, 191] width 240 height 33
click at [115, 173] on input "d. Create separate objects for Users, Pages, Files and Comments. Define relatio…" at bounding box center [115, 170] width 0 height 5
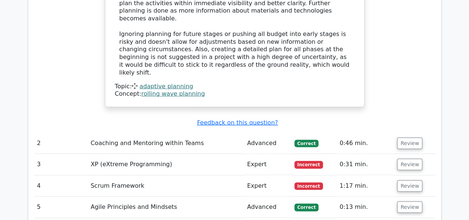
scroll to position [965, 0]
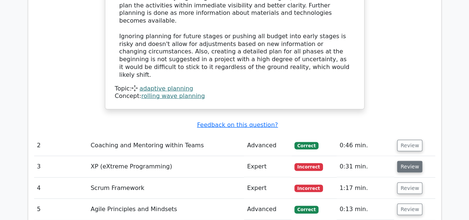
click at [402, 161] on button "Review" at bounding box center [409, 167] width 25 height 12
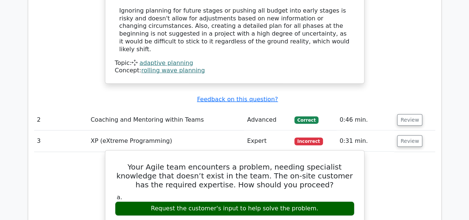
scroll to position [1002, 0]
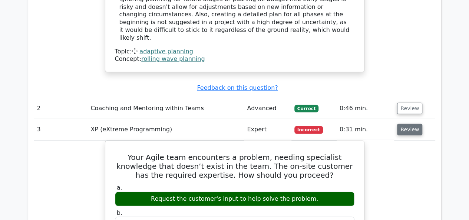
click at [409, 124] on button "Review" at bounding box center [409, 130] width 25 height 12
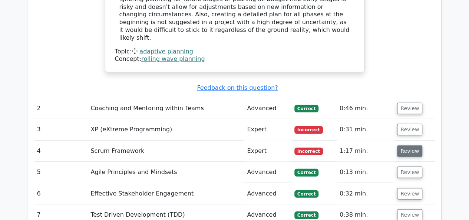
click at [406, 145] on button "Review" at bounding box center [409, 151] width 25 height 12
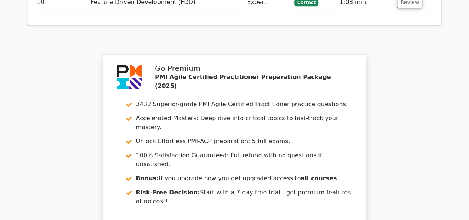
scroll to position [1707, 0]
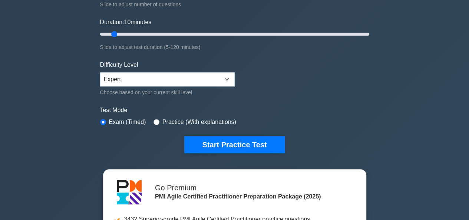
scroll to position [148, 0]
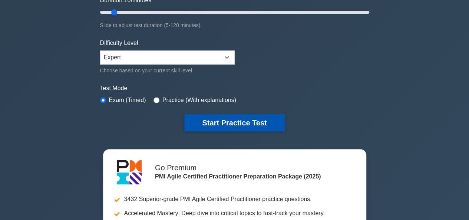
click at [225, 122] on button "Start Practice Test" at bounding box center [234, 122] width 100 height 17
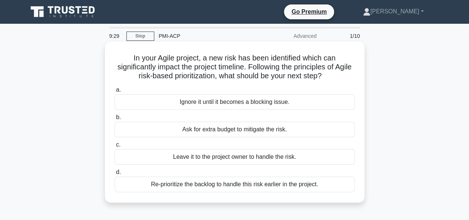
click at [226, 185] on div "Re-prioritize the backlog to handle this risk earlier in the project." at bounding box center [235, 185] width 240 height 16
click at [115, 175] on input "d. Re-prioritize the backlog to handle this risk earlier in the project." at bounding box center [115, 172] width 0 height 5
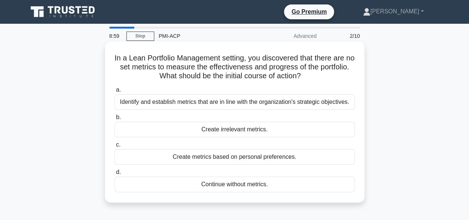
click at [246, 102] on div "Identify and establish metrics that are in line with the organization's strateg…" at bounding box center [235, 102] width 240 height 16
click at [115, 92] on input "a. Identify and establish metrics that are in line with the organization's stra…" at bounding box center [115, 90] width 0 height 5
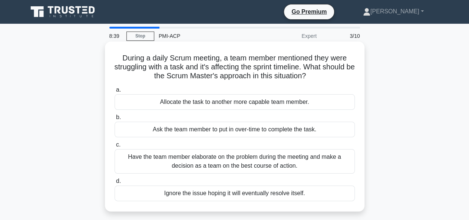
click at [261, 159] on div "Have the team member elaborate on the problem during the meeting and make a dec…" at bounding box center [235, 161] width 240 height 24
click at [115, 147] on input "c. Have the team member elaborate on the problem during the meeting and make a …" at bounding box center [115, 144] width 0 height 5
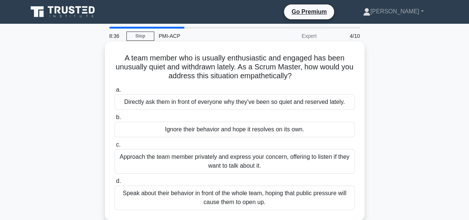
scroll to position [37, 0]
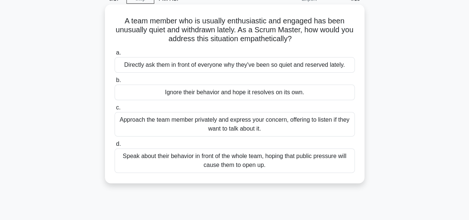
click at [240, 128] on div "Approach the team member privately and express your concern, offering to listen…" at bounding box center [235, 124] width 240 height 24
click at [115, 110] on input "c. Approach the team member privately and express your concern, offering to lis…" at bounding box center [115, 107] width 0 height 5
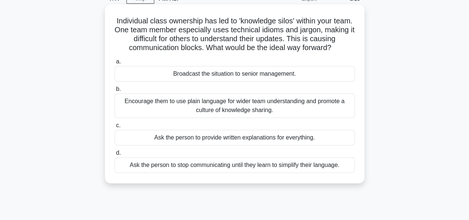
click at [260, 111] on div "Encourage them to use plain language for wider team understanding and promote a…" at bounding box center [235, 105] width 240 height 24
click at [115, 92] on input "b. Encourage them to use plain language for wider team understanding and promot…" at bounding box center [115, 89] width 0 height 5
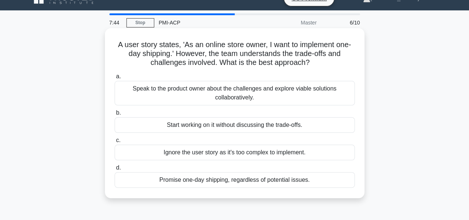
scroll to position [0, 0]
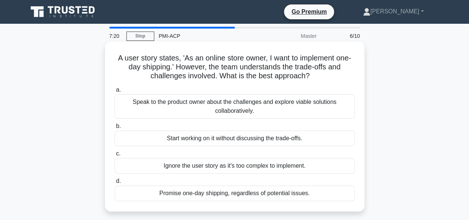
click at [268, 102] on div "Speak to the product owner about the challenges and explore viable solutions co…" at bounding box center [235, 106] width 240 height 24
click at [115, 92] on input "a. Speak to the product owner about the challenges and explore viable solutions…" at bounding box center [115, 90] width 0 height 5
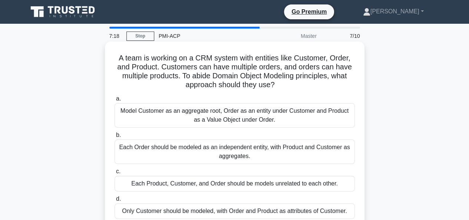
scroll to position [37, 0]
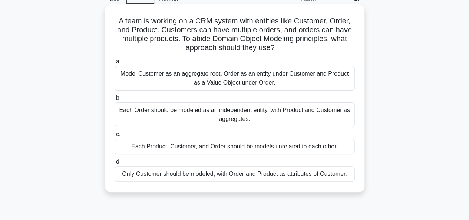
click at [244, 79] on div "Model Customer as an aggregate root, Order as an entity under Customer and Prod…" at bounding box center [235, 78] width 240 height 24
click at [115, 64] on input "a. Model Customer as an aggregate root, Order as an entity under Customer and P…" at bounding box center [115, 61] width 0 height 5
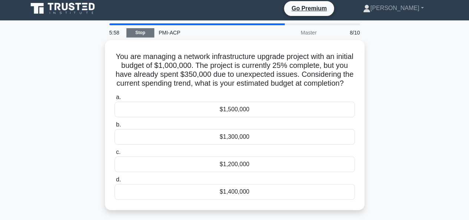
scroll to position [0, 0]
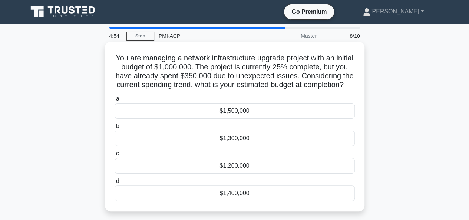
click at [217, 201] on div "$1,400,000" at bounding box center [235, 193] width 240 height 16
click at [115, 184] on input "d. $1,400,000" at bounding box center [115, 181] width 0 height 5
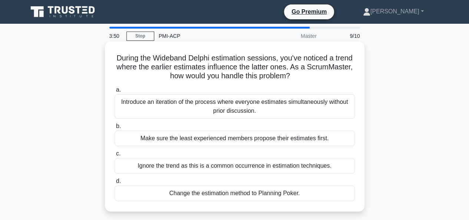
click at [234, 194] on div "Change the estimation method to Planning Poker." at bounding box center [235, 193] width 240 height 16
click at [115, 184] on input "d. Change the estimation method to Planning Poker." at bounding box center [115, 181] width 0 height 5
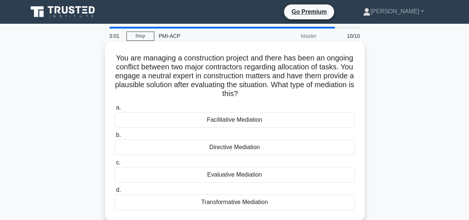
click at [243, 175] on div "Evaluative Mediation" at bounding box center [235, 175] width 240 height 16
click at [115, 165] on input "c. Evaluative Mediation" at bounding box center [115, 162] width 0 height 5
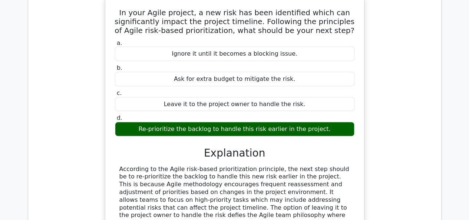
scroll to position [594, 0]
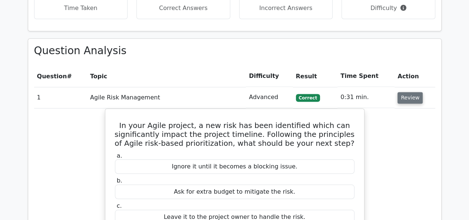
click at [400, 92] on button "Review" at bounding box center [410, 98] width 25 height 12
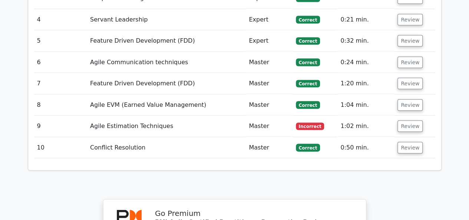
scroll to position [742, 0]
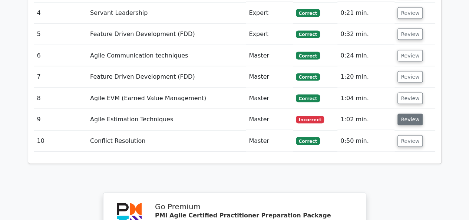
click at [408, 114] on button "Review" at bounding box center [410, 120] width 25 height 12
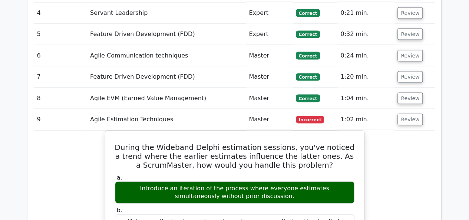
scroll to position [519, 0]
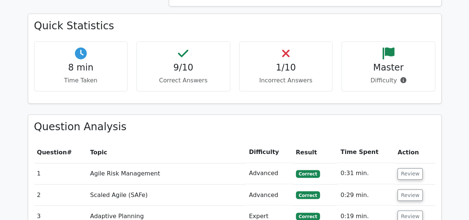
click at [393, 47] on icon at bounding box center [388, 53] width 12 height 12
click at [357, 76] on p "Difficulty" at bounding box center [388, 80] width 81 height 9
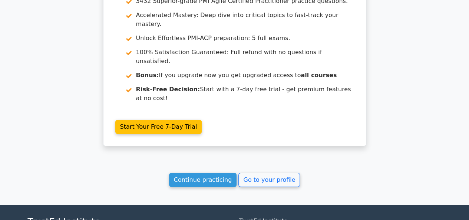
scroll to position [1336, 0]
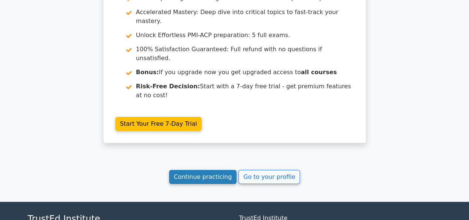
click at [216, 170] on link "Continue practicing" at bounding box center [203, 177] width 68 height 14
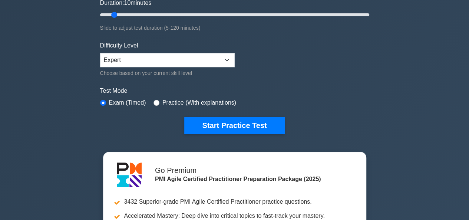
scroll to position [148, 0]
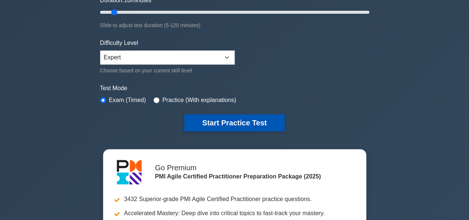
click at [231, 121] on button "Start Practice Test" at bounding box center [234, 122] width 100 height 17
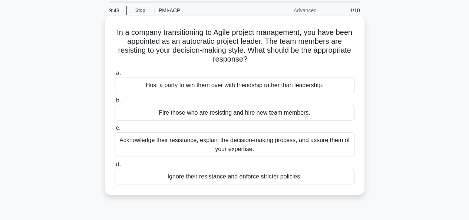
scroll to position [37, 0]
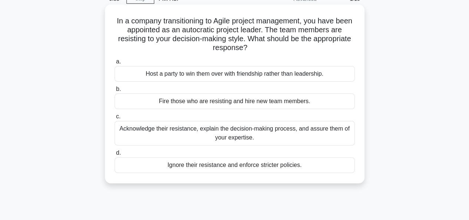
click at [275, 133] on div "Acknowledge their resistance, explain the decision-making process, and assure t…" at bounding box center [235, 133] width 240 height 24
click at [115, 119] on input "c. Acknowledge their resistance, explain the decision-making process, and assur…" at bounding box center [115, 116] width 0 height 5
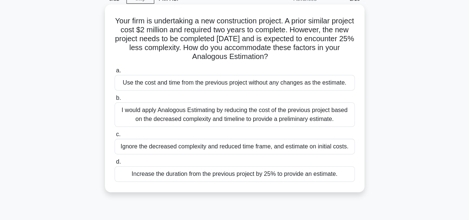
click at [208, 115] on div "I would apply Analogous Estimating by reducing the cost of the previous project…" at bounding box center [235, 114] width 240 height 24
click at [115, 101] on input "b. I would apply Analogous Estimating by reducing the cost of the previous proj…" at bounding box center [115, 98] width 0 height 5
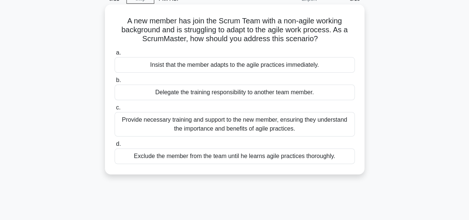
click at [249, 124] on div "Provide necessary training and support to the new member, ensuring they underst…" at bounding box center [235, 124] width 240 height 24
click at [115, 110] on input "c. Provide necessary training and support to the new member, ensuring they unde…" at bounding box center [115, 107] width 0 height 5
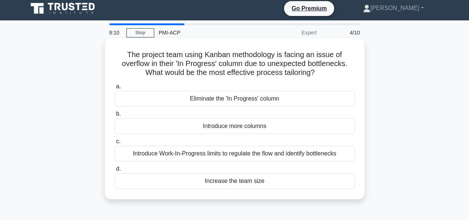
scroll to position [0, 0]
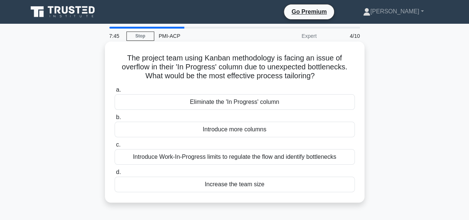
click at [238, 158] on div "Introduce Work-In-Progress limits to regulate the flow and identify bottlenecks" at bounding box center [235, 157] width 240 height 16
click at [115, 147] on input "c. Introduce Work-In-Progress limits to regulate the flow and identify bottlene…" at bounding box center [115, 144] width 0 height 5
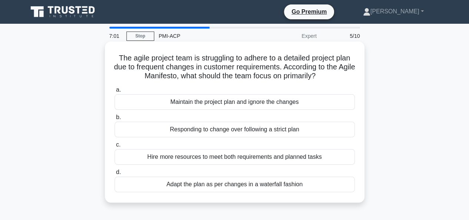
click at [280, 129] on div "Responding to change over following a strict plan" at bounding box center [235, 130] width 240 height 16
click at [115, 120] on input "b. Responding to change over following a strict plan" at bounding box center [115, 117] width 0 height 5
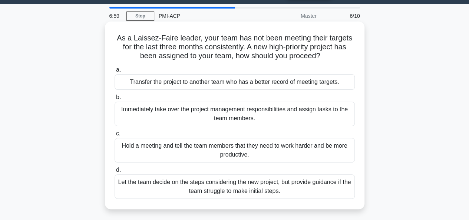
scroll to position [37, 0]
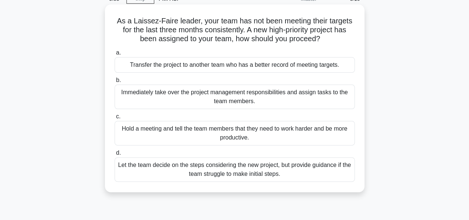
click at [237, 170] on div "Let the team decide on the steps considering the new project, but provide guida…" at bounding box center [235, 169] width 240 height 24
click at [115, 155] on input "d. Let the team decide on the steps considering the new project, but provide gu…" at bounding box center [115, 153] width 0 height 5
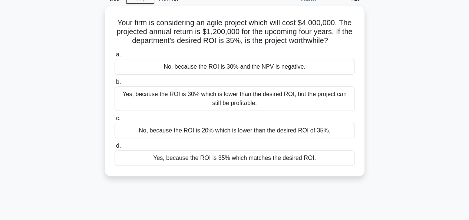
scroll to position [0, 0]
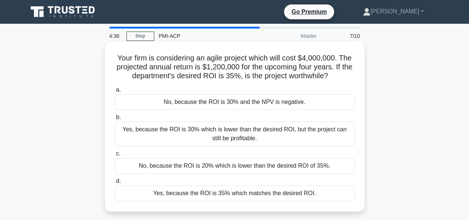
click at [228, 135] on div "Yes, because the ROI is 30% which is lower than the desired ROI, but the projec…" at bounding box center [235, 134] width 240 height 24
click at [115, 120] on input "b. Yes, because the ROI is 30% which is lower than the desired ROI, but the pro…" at bounding box center [115, 117] width 0 height 5
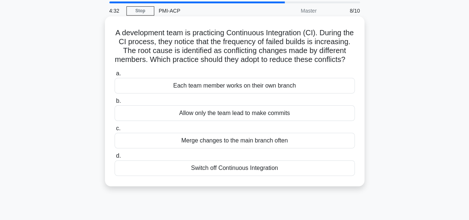
scroll to position [37, 0]
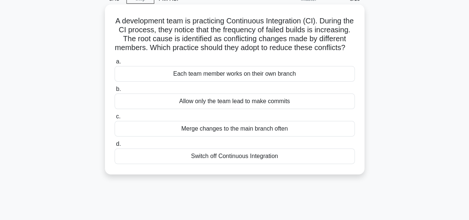
click at [224, 137] on div "Merge changes to the main branch often" at bounding box center [235, 129] width 240 height 16
click at [115, 119] on input "c. Merge changes to the main branch often" at bounding box center [115, 116] width 0 height 5
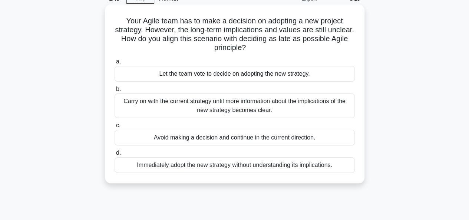
click at [204, 104] on div "Carry on with the current strategy until more information about the implication…" at bounding box center [235, 105] width 240 height 24
click at [115, 92] on input "b. Carry on with the current strategy until more information about the implicat…" at bounding box center [115, 89] width 0 height 5
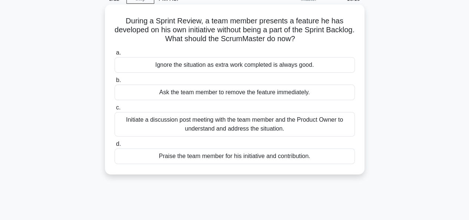
click at [233, 121] on div "Initiate a discussion post meeting with the team member and the Product Owner t…" at bounding box center [235, 124] width 240 height 24
click at [115, 110] on input "c. Initiate a discussion post meeting with the team member and the Product Owne…" at bounding box center [115, 107] width 0 height 5
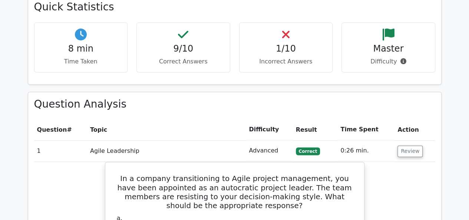
scroll to position [519, 0]
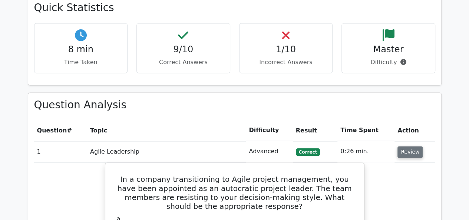
click at [407, 146] on button "Review" at bounding box center [410, 152] width 25 height 12
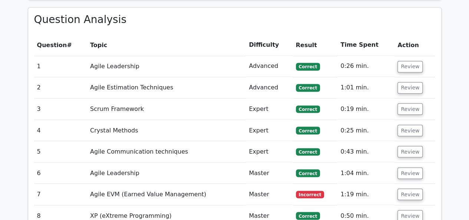
scroll to position [631, 0]
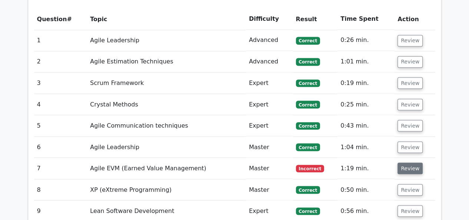
click at [405, 162] on button "Review" at bounding box center [410, 168] width 25 height 12
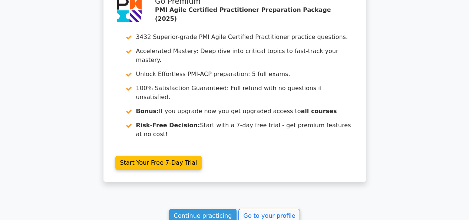
scroll to position [1298, 0]
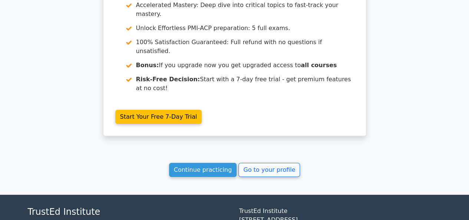
click at [226, 163] on link "Continue practicing" at bounding box center [203, 170] width 68 height 14
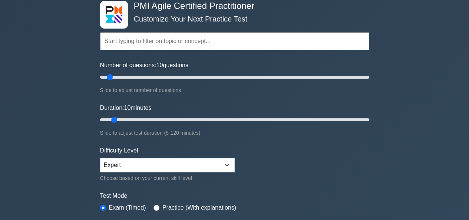
scroll to position [111, 0]
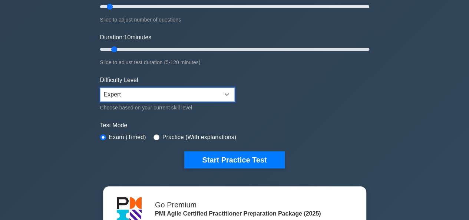
click at [230, 93] on select "Beginner Intermediate Expert" at bounding box center [167, 95] width 135 height 14
click at [270, 91] on form "Topics Agile Principles and Mindsets Effective Stakeholder Engagement Value-Dri…" at bounding box center [234, 53] width 269 height 229
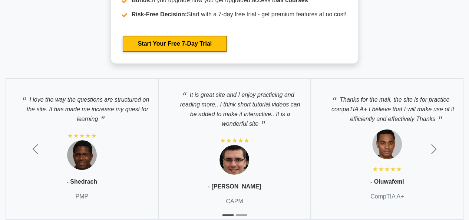
scroll to position [2708, 0]
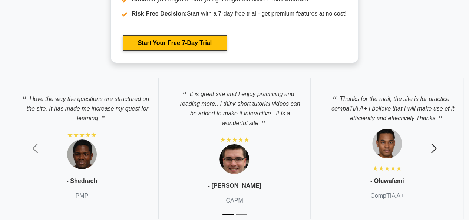
click at [427, 147] on button "Next" at bounding box center [434, 148] width 70 height 152
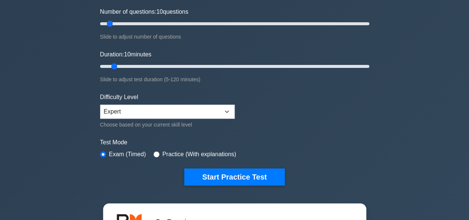
scroll to position [111, 0]
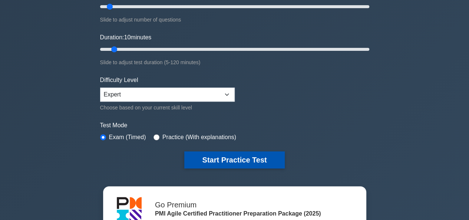
click at [247, 156] on button "Start Practice Test" at bounding box center [234, 159] width 100 height 17
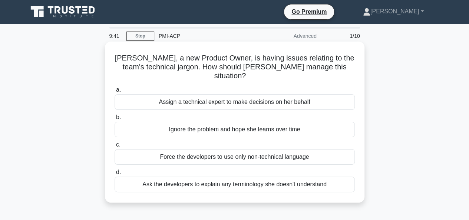
click at [213, 177] on div "Ask the developers to explain any terminology she doesn't understand" at bounding box center [235, 185] width 240 height 16
click at [115, 174] on input "d. Ask the developers to explain any terminology she doesn't understand" at bounding box center [115, 172] width 0 height 5
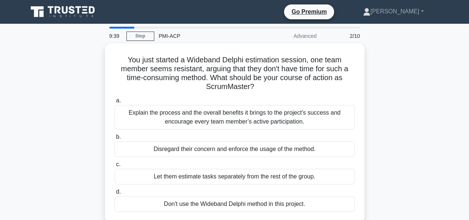
scroll to position [37, 0]
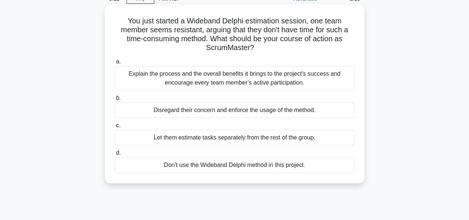
click at [234, 81] on div "Explain the process and the overall benefits it brings to the project's success…" at bounding box center [235, 78] width 240 height 24
click at [115, 64] on input "a. Explain the process and the overall benefits it brings to the project's succ…" at bounding box center [115, 61] width 0 height 5
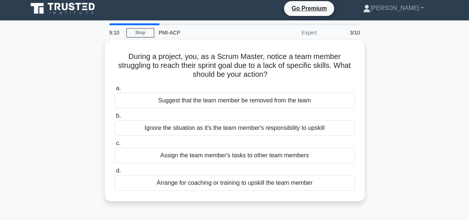
scroll to position [0, 0]
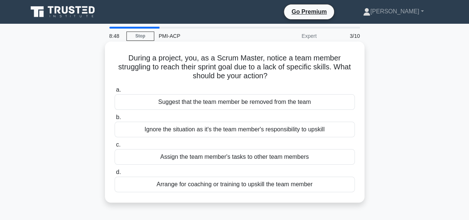
click at [242, 185] on div "Arrange for coaching or training to upskill the team member" at bounding box center [235, 185] width 240 height 16
click at [115, 175] on input "d. Arrange for coaching or training to upskill the team member" at bounding box center [115, 172] width 0 height 5
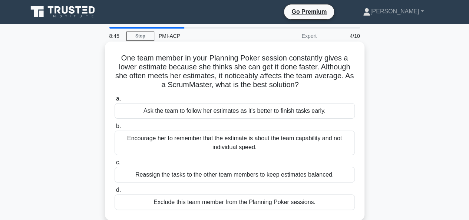
scroll to position [37, 0]
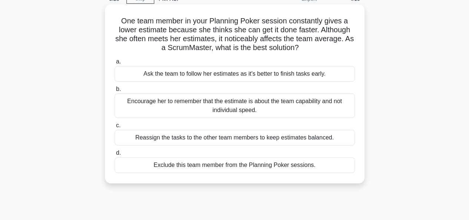
click at [305, 105] on div "Encourage her to remember that the estimate is about the team capability and no…" at bounding box center [235, 105] width 240 height 24
click at [115, 92] on input "b. Encourage her to remember that the estimate is about the team capability and…" at bounding box center [115, 89] width 0 height 5
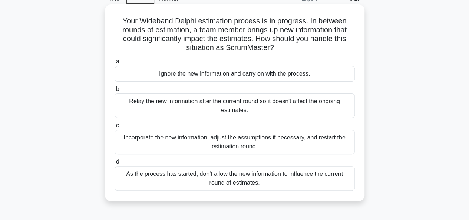
click at [254, 141] on div "Incorporate the new information, adjust the assumptions if necessary, and resta…" at bounding box center [235, 142] width 240 height 24
click at [115, 128] on input "c. Incorporate the new information, adjust the assumptions if necessary, and re…" at bounding box center [115, 125] width 0 height 5
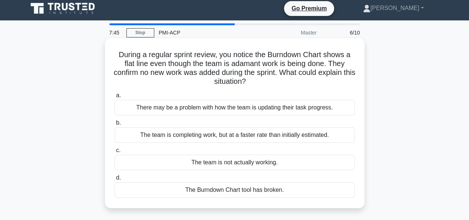
scroll to position [0, 0]
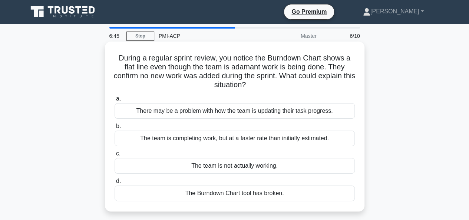
click at [272, 165] on div "The team is not actually working." at bounding box center [235, 166] width 240 height 16
click at [115, 156] on input "c. The team is not actually working." at bounding box center [115, 153] width 0 height 5
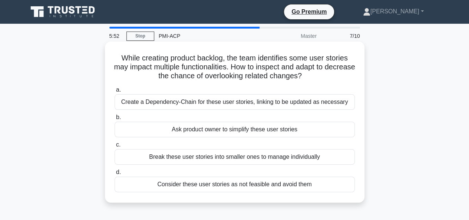
click at [267, 102] on div "Create a Dependency-Chain for these user stories, linking to be updated as nece…" at bounding box center [235, 102] width 240 height 16
click at [115, 92] on input "a. Create a Dependency-Chain for these user stories, linking to be updated as n…" at bounding box center [115, 90] width 0 height 5
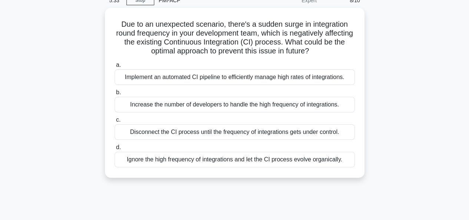
scroll to position [37, 0]
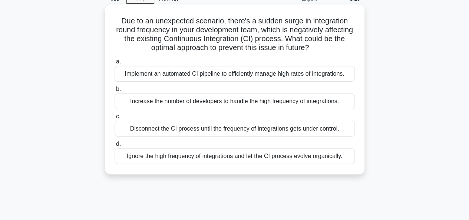
click at [185, 75] on div "Implement an automated CI pipeline to efficiently manage high rates of integrat…" at bounding box center [235, 74] width 240 height 16
click at [115, 64] on input "a. Implement an automated CI pipeline to efficiently manage high rates of integ…" at bounding box center [115, 61] width 0 height 5
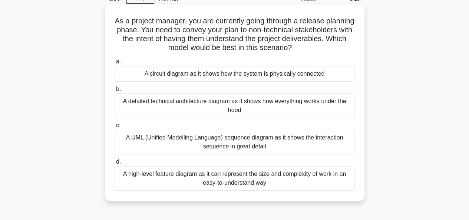
click at [270, 139] on div "A UML (Unified Modelling Language) sequence diagram as it shows the interaction…" at bounding box center [235, 142] width 240 height 24
click at [115, 128] on input "c. A UML (Unified Modelling Language) sequence diagram as it shows the interact…" at bounding box center [115, 125] width 0 height 5
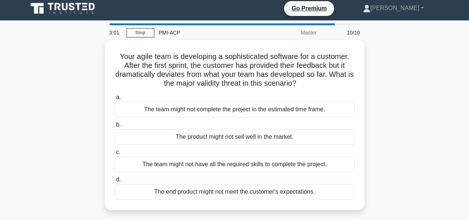
scroll to position [0, 0]
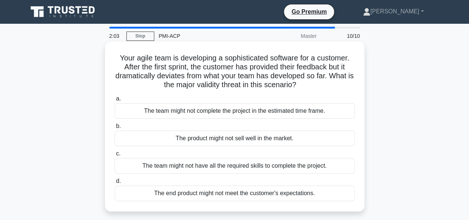
click at [255, 192] on div "The end product might not meet the customer's expectations." at bounding box center [235, 193] width 240 height 16
click at [115, 184] on input "d. The end product might not meet the customer's expectations." at bounding box center [115, 181] width 0 height 5
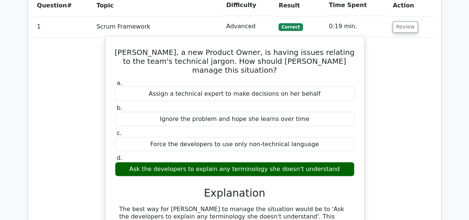
scroll to position [519, 0]
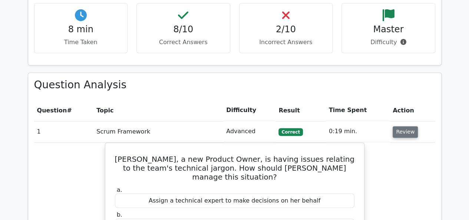
click at [400, 126] on button "Review" at bounding box center [405, 132] width 25 height 12
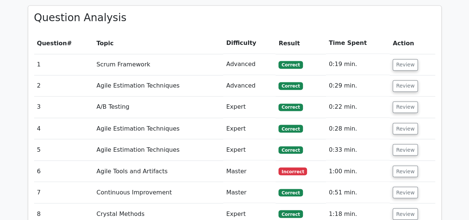
scroll to position [594, 0]
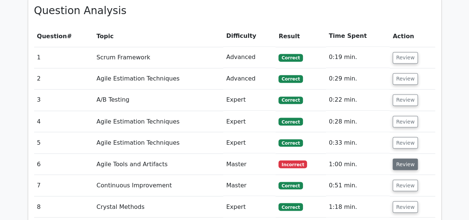
click at [405, 158] on button "Review" at bounding box center [405, 164] width 25 height 12
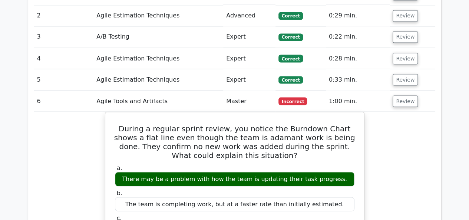
scroll to position [668, 0]
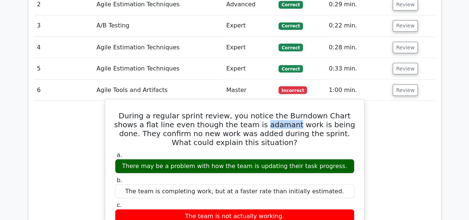
drag, startPoint x: 232, startPoint y: 96, endPoint x: 261, endPoint y: 96, distance: 28.9
click at [261, 111] on h5 "During a regular sprint review, you notice the Burndown Chart shows a flat line…" at bounding box center [234, 129] width 241 height 36
copy h5 "adamant"
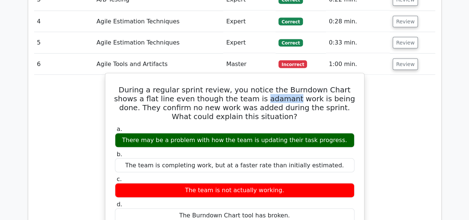
scroll to position [705, 0]
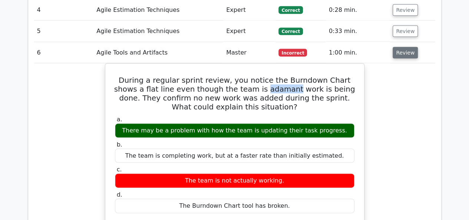
click at [402, 47] on button "Review" at bounding box center [405, 53] width 25 height 12
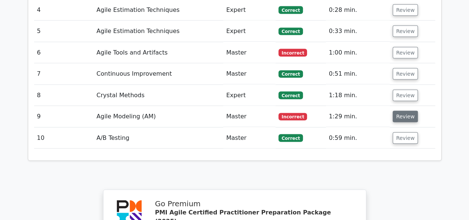
click at [402, 111] on button "Review" at bounding box center [405, 117] width 25 height 12
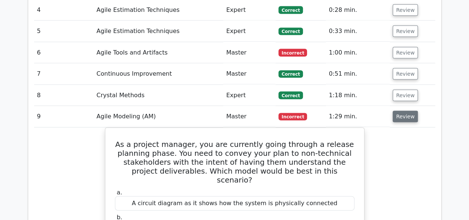
click at [397, 111] on button "Review" at bounding box center [405, 117] width 25 height 12
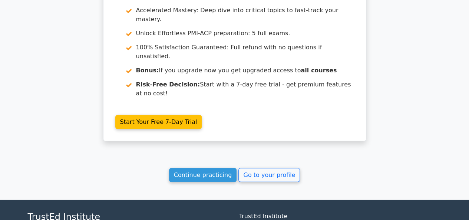
scroll to position [958, 0]
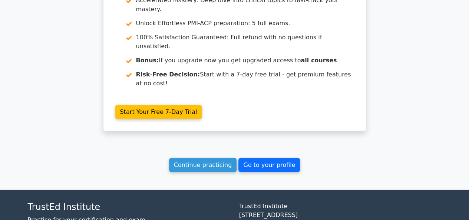
click at [265, 158] on link "Go to your profile" at bounding box center [270, 165] width 62 height 14
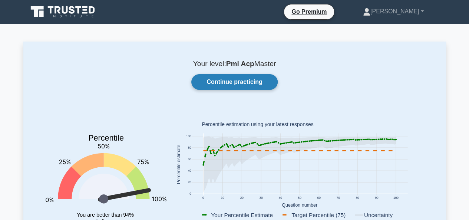
click at [234, 80] on link "Continue practicing" at bounding box center [234, 82] width 86 height 16
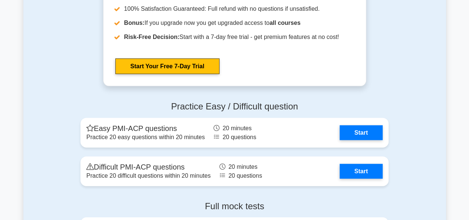
scroll to position [2226, 0]
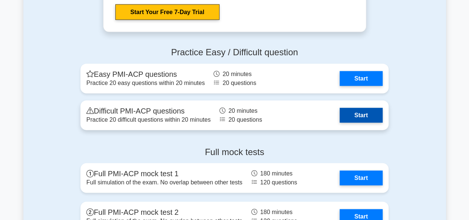
click at [370, 114] on link "Start" at bounding box center [361, 115] width 43 height 15
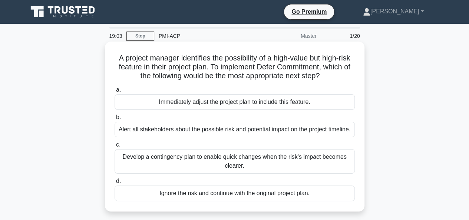
click at [169, 131] on div "Alert all stakeholders about the possible risk and potential impact on the proj…" at bounding box center [235, 130] width 240 height 16
click at [115, 120] on input "b. Alert all stakeholders about the possible risk and potential impact on the p…" at bounding box center [115, 117] width 0 height 5
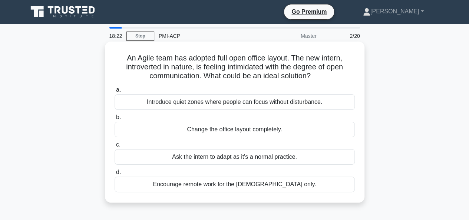
click at [217, 101] on div "Introduce quiet zones where people can focus without disturbance." at bounding box center [235, 102] width 240 height 16
click at [115, 92] on input "a. Introduce quiet zones where people can focus without disturbance." at bounding box center [115, 90] width 0 height 5
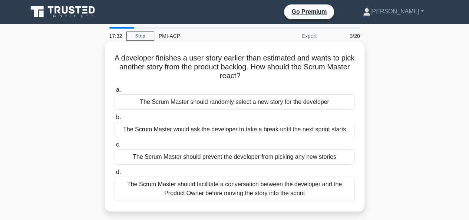
click at [256, 189] on div "The Scrum Master should facilitate a conversation between the developer and the…" at bounding box center [235, 189] width 240 height 24
click at [115, 175] on input "d. The Scrum Master should facilitate a conversation between the developer and …" at bounding box center [115, 172] width 0 height 5
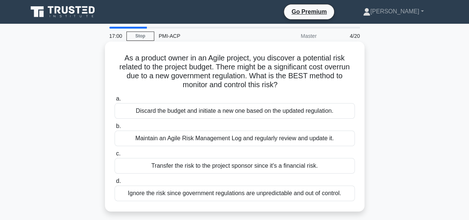
click at [206, 138] on div "Maintain an Agile Risk Management Log and regularly review and update it." at bounding box center [235, 139] width 240 height 16
click at [115, 129] on input "b. Maintain an Agile Risk Management Log and regularly review and update it." at bounding box center [115, 126] width 0 height 5
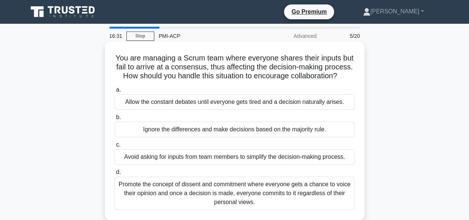
scroll to position [37, 0]
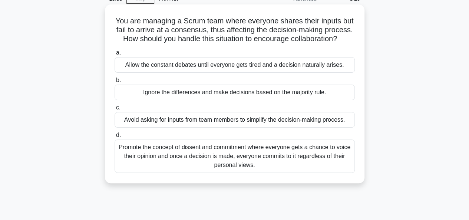
click at [182, 100] on div "Ignore the differences and make decisions based on the majority rule." at bounding box center [235, 93] width 240 height 16
click at [115, 83] on input "b. Ignore the differences and make decisions based on the majority rule." at bounding box center [115, 80] width 0 height 5
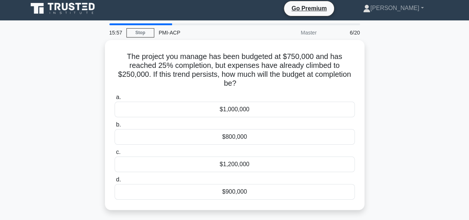
scroll to position [0, 0]
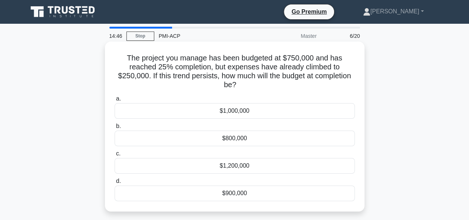
click at [249, 112] on div "$1,000,000" at bounding box center [235, 111] width 240 height 16
click at [115, 101] on input "a. $1,000,000" at bounding box center [115, 98] width 0 height 5
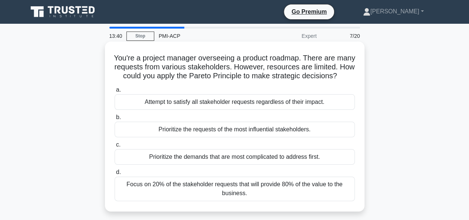
click at [222, 193] on div "Focus on 20% of the stakeholder requests that will provide 80% of the value to …" at bounding box center [235, 189] width 240 height 24
click at [115, 175] on input "d. Focus on 20% of the stakeholder requests that will provide 80% of the value …" at bounding box center [115, 172] width 0 height 5
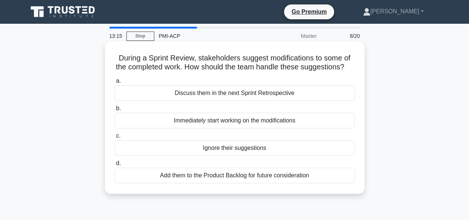
click at [250, 183] on div "Add them to the Product Backlog for future consideration" at bounding box center [235, 176] width 240 height 16
click at [115, 166] on input "d. Add them to the Product Backlog for future consideration" at bounding box center [115, 163] width 0 height 5
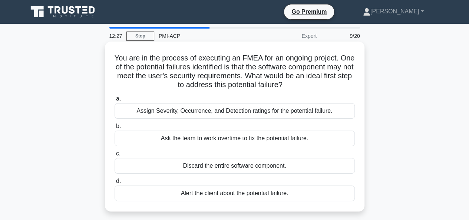
click at [238, 114] on div "Assign Severity, Occurrence, and Detection ratings for the potential failure." at bounding box center [235, 111] width 240 height 16
click at [115, 101] on input "a. Assign Severity, Occurrence, and Detection ratings for the potential failure." at bounding box center [115, 98] width 0 height 5
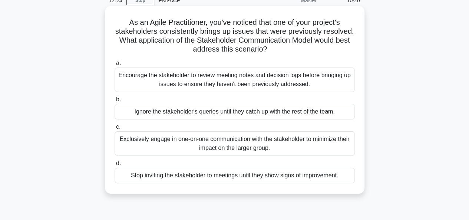
scroll to position [37, 0]
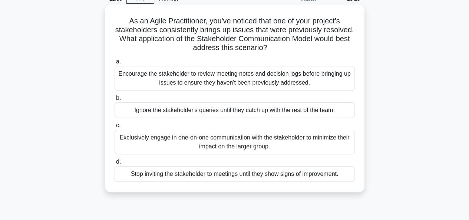
click at [223, 82] on div "Encourage the stakeholder to review meeting notes and decision logs before brin…" at bounding box center [235, 78] width 240 height 24
click at [115, 64] on input "a. Encourage the stakeholder to review meeting notes and decision logs before b…" at bounding box center [115, 61] width 0 height 5
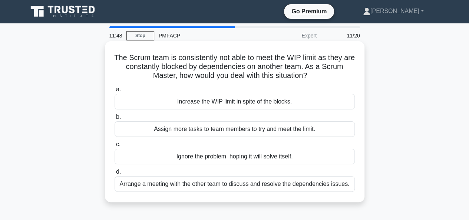
scroll to position [0, 0]
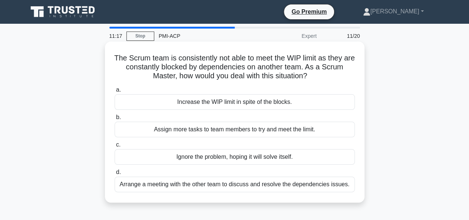
click at [200, 185] on div "Arrange a meeting with the other team to discuss and resolve the dependencies i…" at bounding box center [235, 185] width 240 height 16
click at [115, 175] on input "d. Arrange a meeting with the other team to discuss and resolve the dependencie…" at bounding box center [115, 172] width 0 height 5
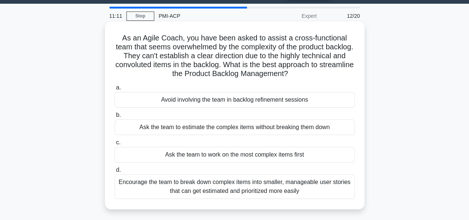
scroll to position [37, 0]
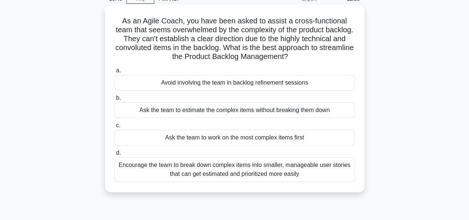
click at [253, 170] on div "Encourage the team to break down complex items into smaller, manageable user st…" at bounding box center [235, 169] width 240 height 24
click at [115, 155] on input "d. Encourage the team to break down complex items into smaller, manageable user…" at bounding box center [115, 153] width 0 height 5
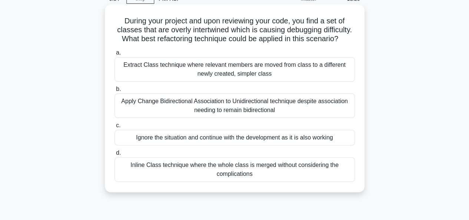
click at [236, 112] on div "Apply Change Bidirectional Association to Unidirectional technique despite asso…" at bounding box center [235, 105] width 240 height 24
click at [115, 92] on input "b. Apply Change Bidirectional Association to Unidirectional technique despite a…" at bounding box center [115, 89] width 0 height 5
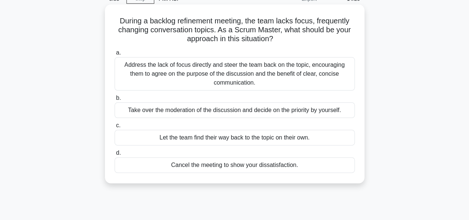
click at [193, 79] on div "Address the lack of focus directly and steer the team back on the topic, encour…" at bounding box center [235, 73] width 240 height 33
click at [115, 55] on input "a. Address the lack of focus directly and steer the team back on the topic, enc…" at bounding box center [115, 52] width 0 height 5
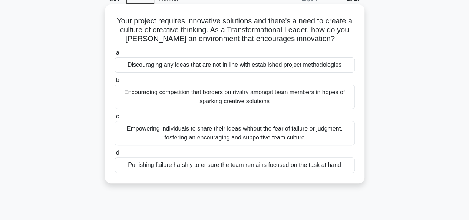
click at [299, 133] on div "Empowering individuals to share their ideas without the fear of failure or judg…" at bounding box center [235, 133] width 240 height 24
click at [115, 119] on input "c. Empowering individuals to share their ideas without the fear of failure or j…" at bounding box center [115, 116] width 0 height 5
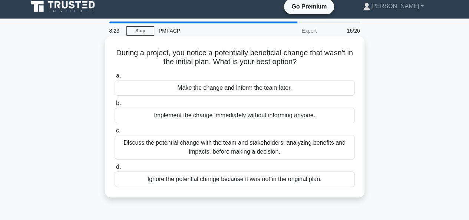
scroll to position [0, 0]
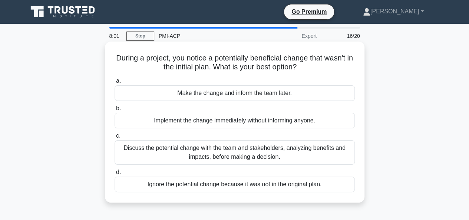
click at [263, 153] on div "Discuss the potential change with the team and stakeholders, analyzing benefits…" at bounding box center [235, 152] width 240 height 24
click at [115, 138] on input "c. Discuss the potential change with the team and stakeholders, analyzing benef…" at bounding box center [115, 136] width 0 height 5
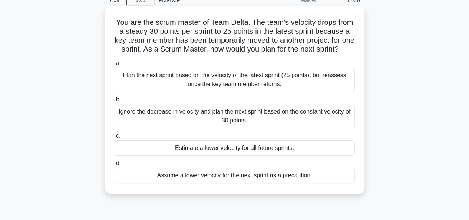
scroll to position [37, 0]
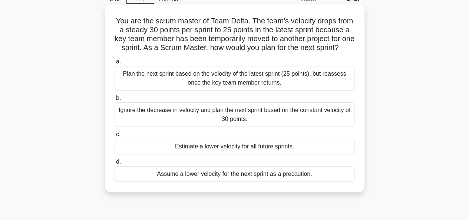
click at [267, 86] on div "Plan the next sprint based on the velocity of the latest sprint (25 points), bu…" at bounding box center [235, 78] width 240 height 24
click at [115, 64] on input "a. Plan the next sprint based on the velocity of the latest sprint (25 points),…" at bounding box center [115, 61] width 0 height 5
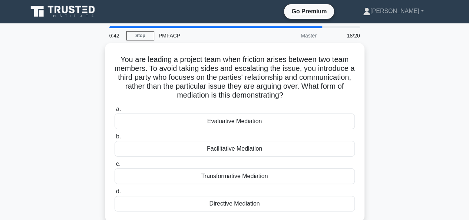
scroll to position [0, 0]
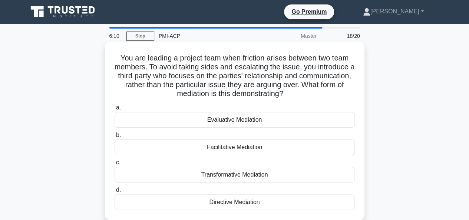
click at [237, 175] on div "Transformative Mediation" at bounding box center [235, 175] width 240 height 16
click at [115, 165] on input "c. Transformative Mediation" at bounding box center [115, 162] width 0 height 5
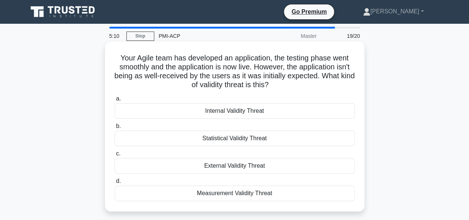
click at [229, 167] on div "External Validity Threat" at bounding box center [235, 166] width 240 height 16
click at [115, 156] on input "c. External Validity Threat" at bounding box center [115, 153] width 0 height 5
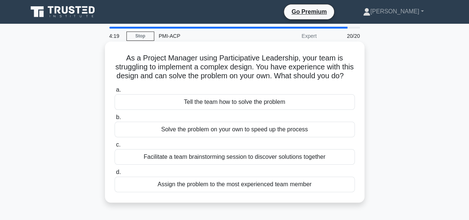
click at [210, 165] on div "Facilitate a team brainstorming session to discover solutions together" at bounding box center [235, 157] width 240 height 16
click at [115, 147] on input "c. Facilitate a team brainstorming session to discover solutions together" at bounding box center [115, 144] width 0 height 5
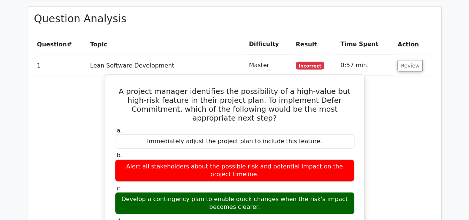
scroll to position [779, 0]
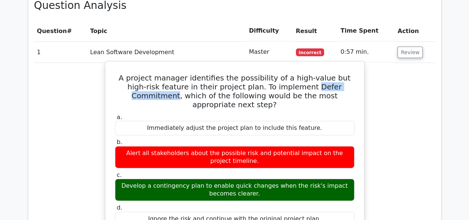
drag, startPoint x: 282, startPoint y: 60, endPoint x: 345, endPoint y: 59, distance: 62.7
click at [345, 73] on h5 "A project manager identifies the possibility of a high-value but high-risk feat…" at bounding box center [234, 91] width 241 height 36
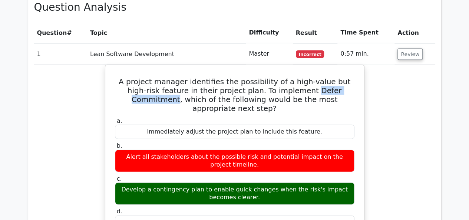
copy h5 "Defer Commitment"
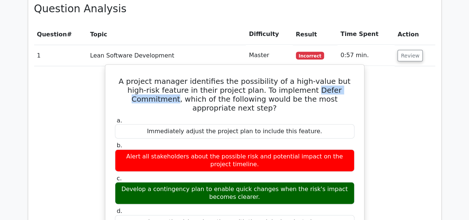
scroll to position [742, 0]
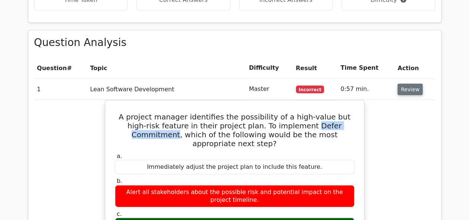
click at [409, 84] on button "Review" at bounding box center [410, 90] width 25 height 12
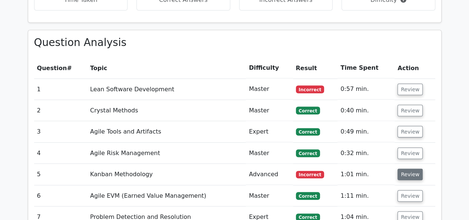
click at [402, 169] on button "Review" at bounding box center [410, 175] width 25 height 12
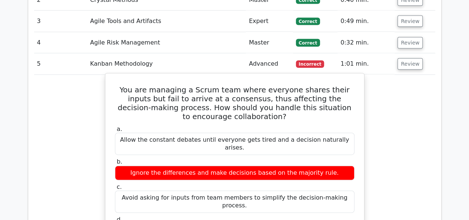
scroll to position [853, 0]
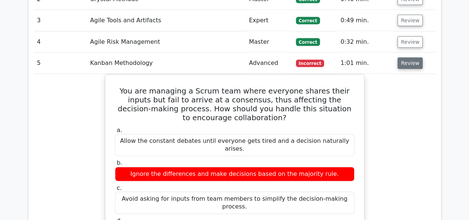
click at [398, 58] on button "Review" at bounding box center [410, 64] width 25 height 12
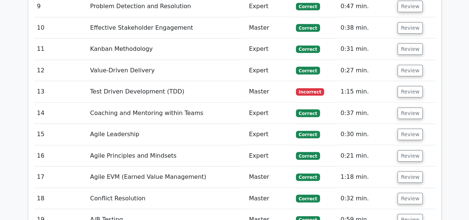
scroll to position [1002, 0]
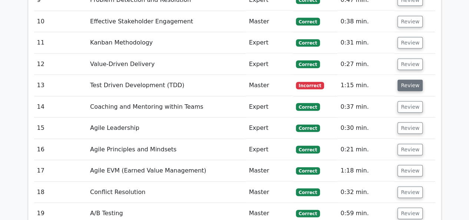
click at [405, 80] on button "Review" at bounding box center [410, 86] width 25 height 12
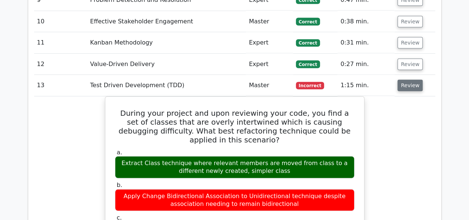
click at [401, 80] on button "Review" at bounding box center [410, 86] width 25 height 12
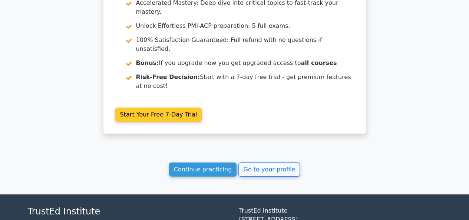
scroll to position [1350, 0]
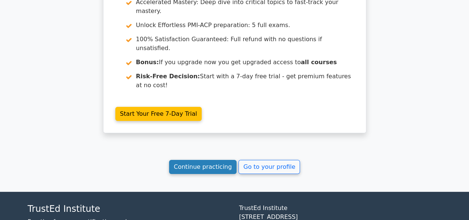
click at [213, 160] on link "Continue practicing" at bounding box center [203, 167] width 68 height 14
